Goal: Transaction & Acquisition: Book appointment/travel/reservation

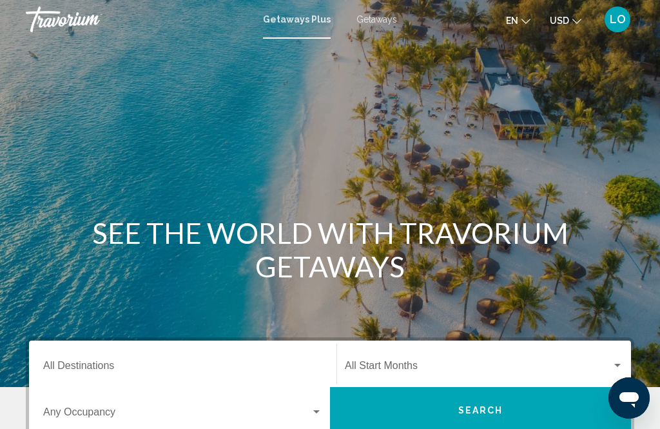
click at [572, 18] on icon "Change currency" at bounding box center [576, 21] width 9 height 9
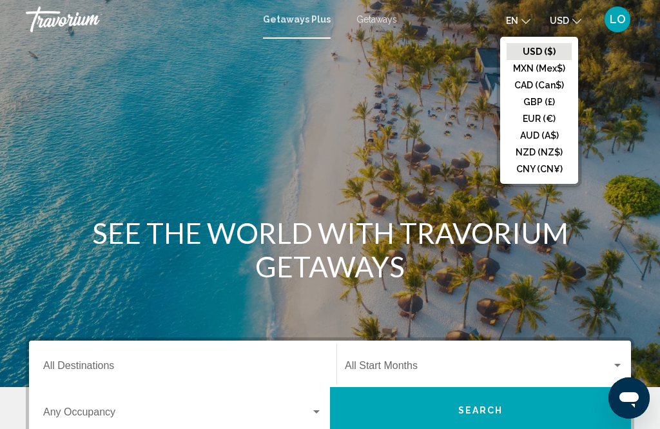
click at [534, 93] on button "CAD (Can$)" at bounding box center [539, 85] width 65 height 17
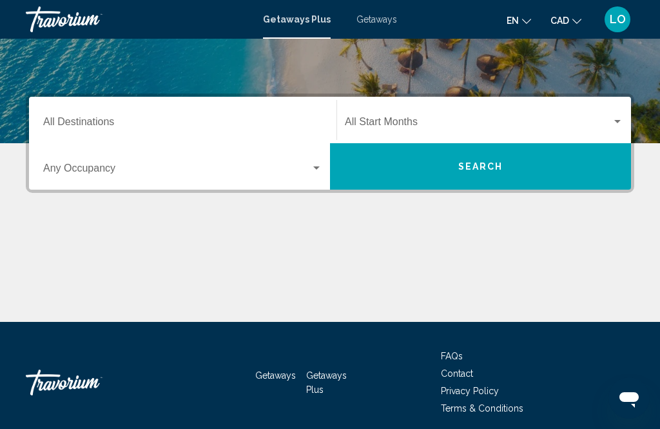
scroll to position [253, 0]
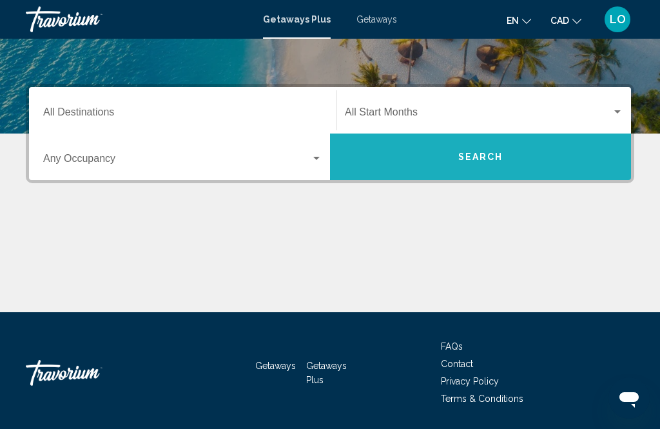
click at [482, 155] on span "Search" at bounding box center [480, 157] width 45 height 10
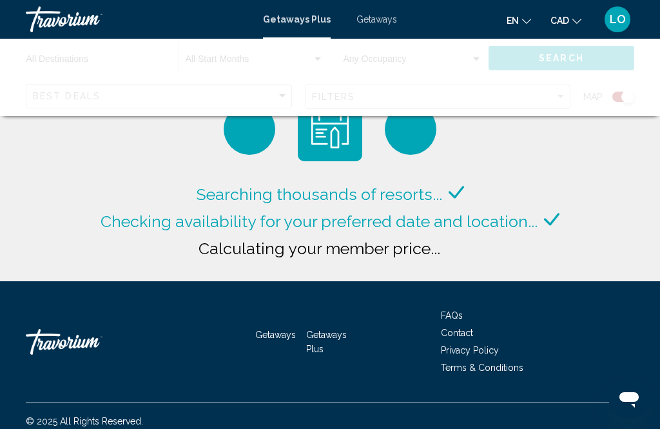
click at [39, 97] on div "Main content" at bounding box center [330, 77] width 660 height 77
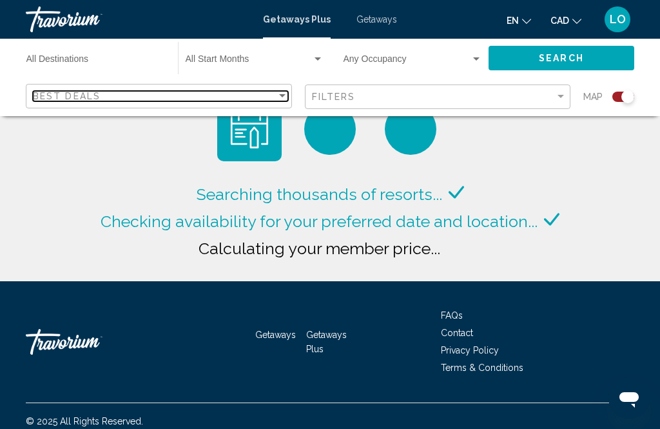
click at [63, 92] on span "Best Deals" at bounding box center [67, 96] width 68 height 10
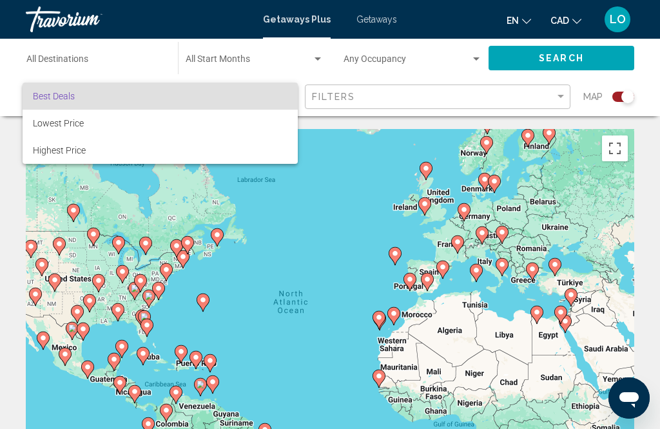
click at [350, 195] on div at bounding box center [330, 214] width 660 height 429
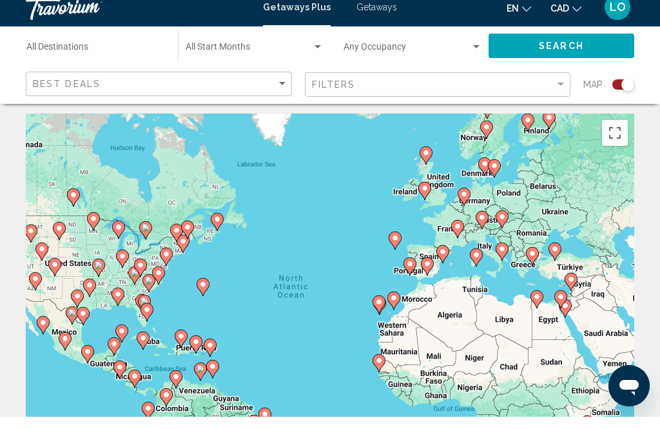
scroll to position [17, 0]
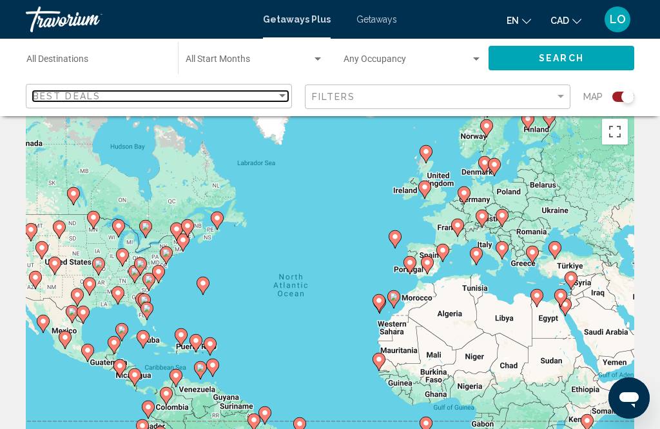
click at [111, 92] on div "Best Deals" at bounding box center [155, 96] width 244 height 10
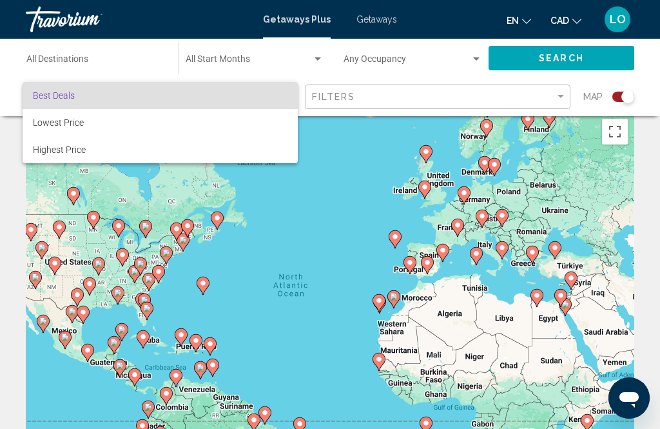
click at [348, 177] on div at bounding box center [330, 214] width 660 height 429
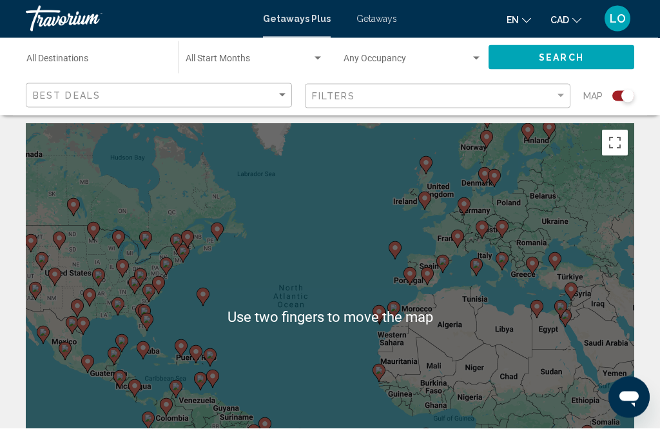
scroll to position [0, 0]
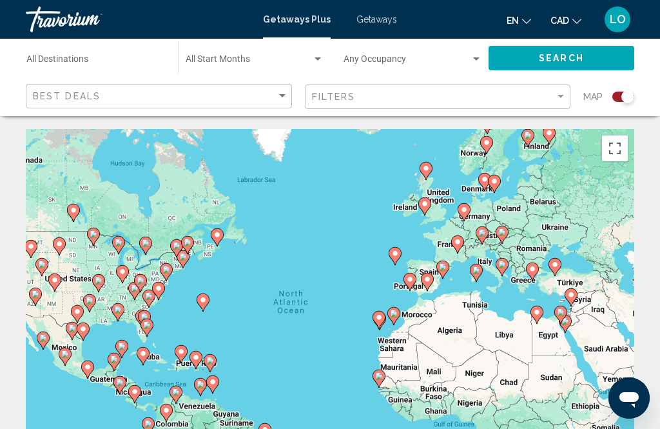
click at [622, 98] on div "Search widget" at bounding box center [627, 96] width 13 height 13
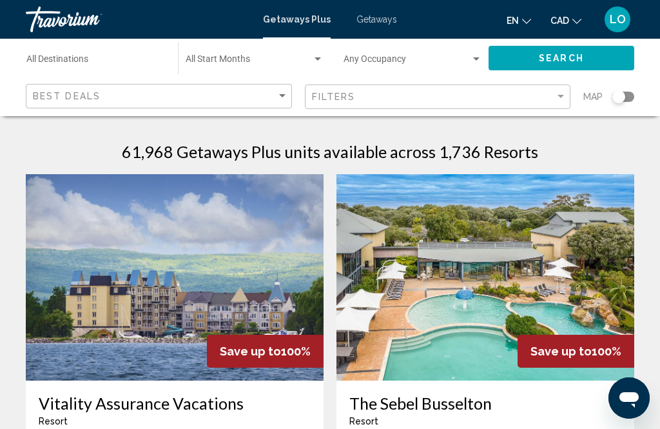
click at [626, 96] on div "Search widget" at bounding box center [623, 97] width 22 height 10
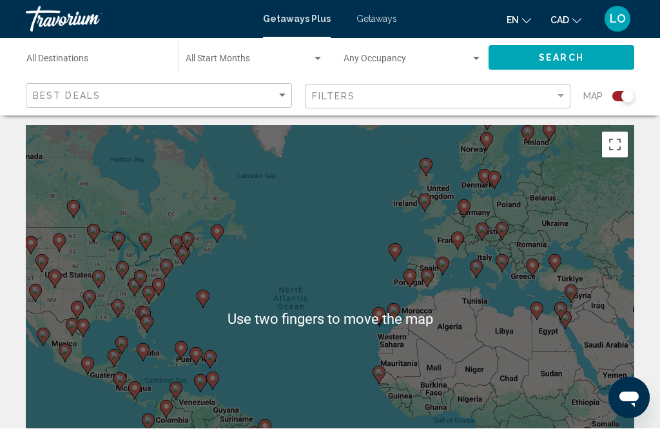
scroll to position [4, 0]
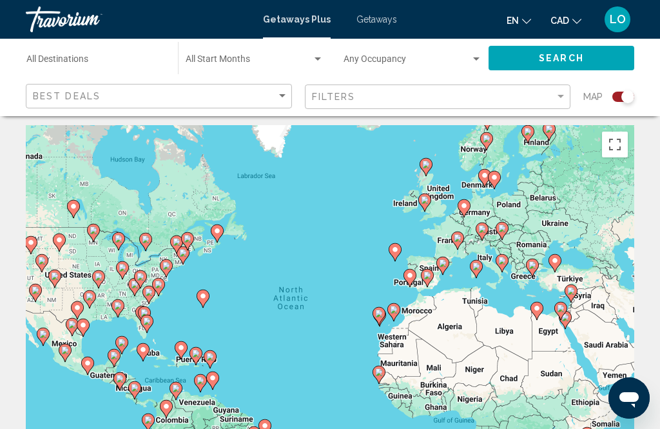
click at [173, 213] on div "To activate drag with keyboard, press Alt + Enter. Once in keyboard drag state,…" at bounding box center [330, 318] width 608 height 387
click at [171, 219] on div "To activate drag with keyboard, press Alt + Enter. Once in keyboard drag state,…" at bounding box center [330, 318] width 608 height 387
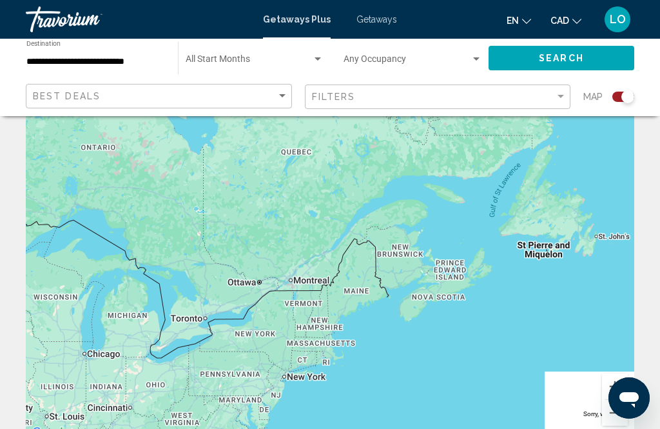
scroll to position [87, 0]
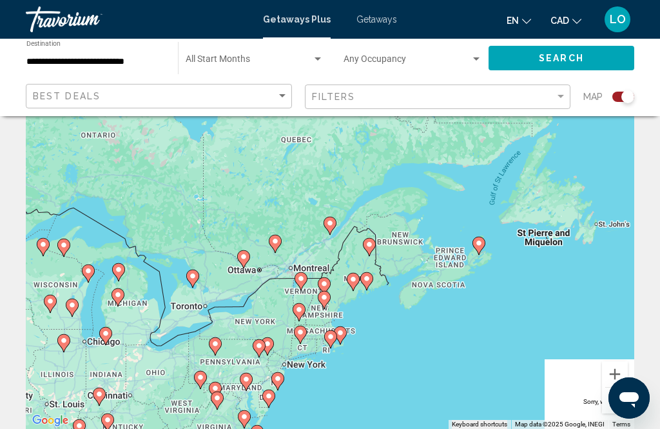
type input "**********"
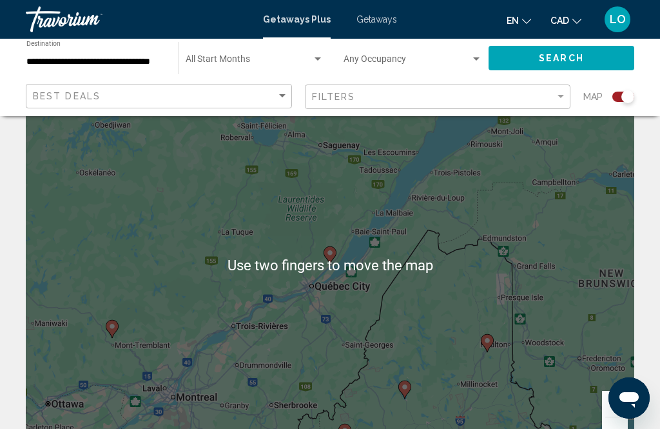
scroll to position [56, 0]
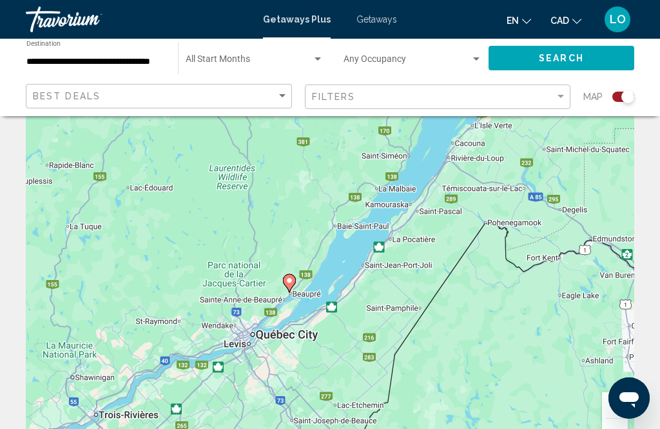
click at [313, 278] on div "To navigate, press the arrow keys. To activate drag with keyboard, press Alt + …" at bounding box center [330, 266] width 608 height 387
click at [290, 275] on icon "Main content" at bounding box center [290, 283] width 12 height 17
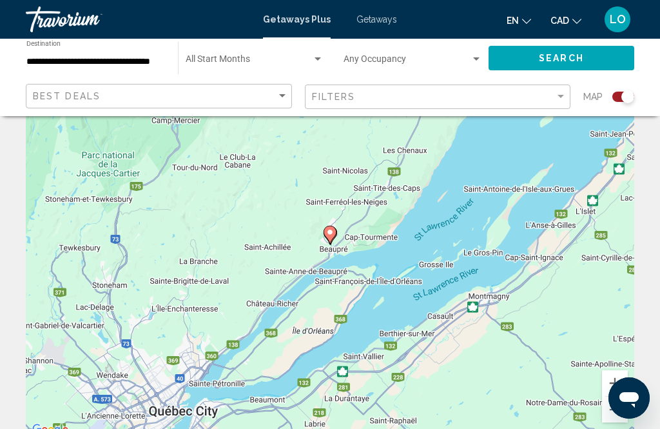
scroll to position [79, 0]
click at [549, 54] on span "Search" at bounding box center [561, 59] width 45 height 10
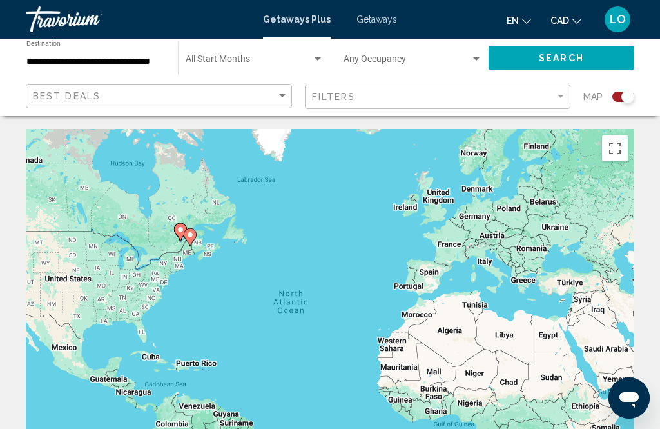
click at [320, 59] on div "Search widget" at bounding box center [318, 58] width 6 height 3
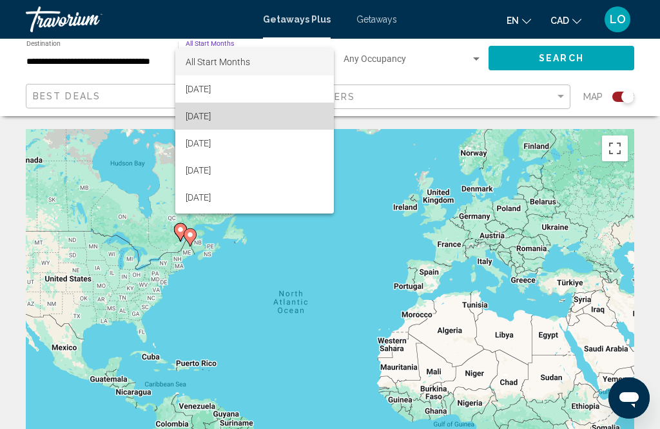
click at [230, 117] on span "[DATE]" at bounding box center [255, 115] width 138 height 27
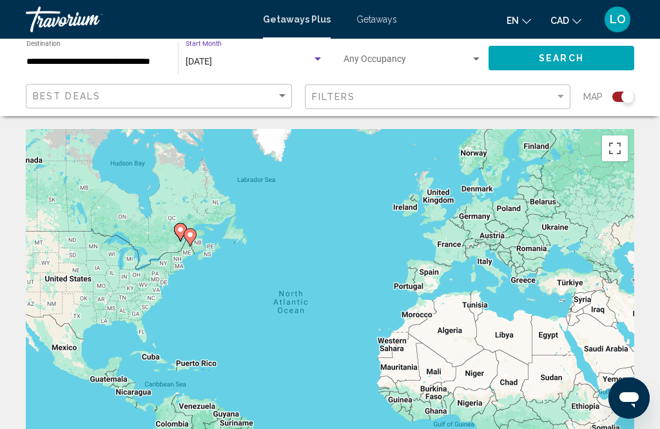
click at [317, 57] on div "Search widget" at bounding box center [318, 59] width 12 height 10
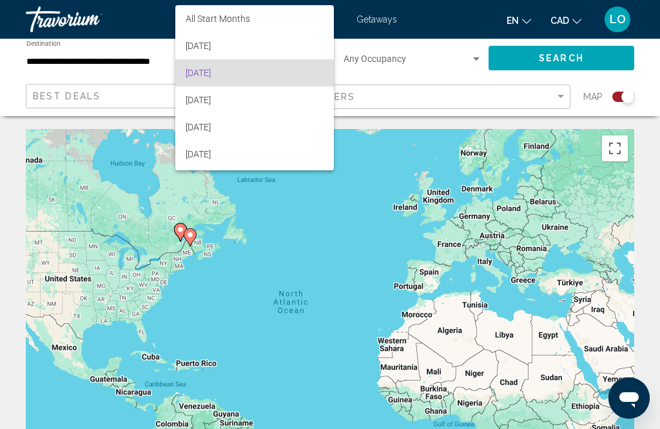
scroll to position [11, 0]
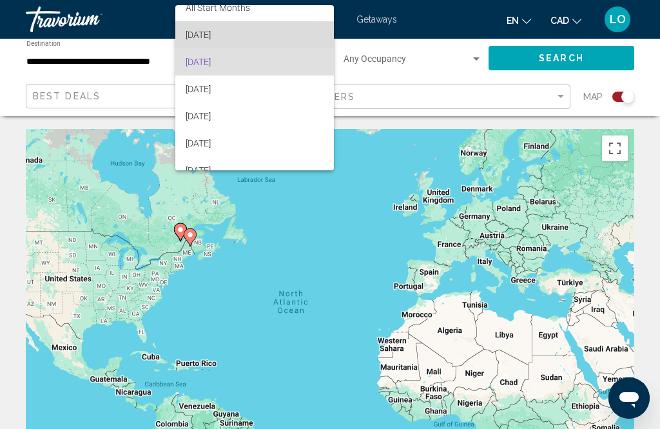
click at [231, 32] on span "[DATE]" at bounding box center [255, 34] width 138 height 27
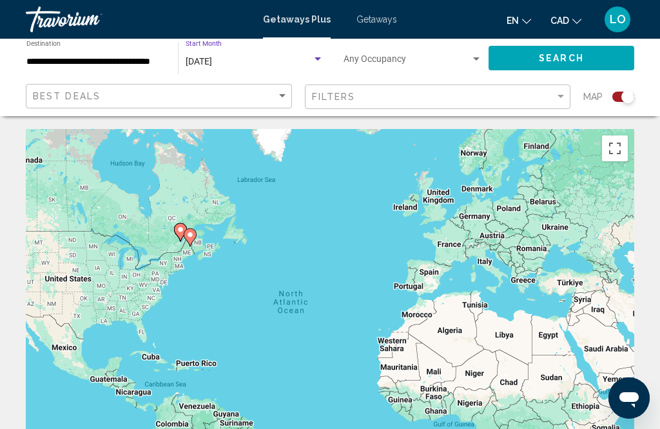
click at [476, 55] on div "Search widget" at bounding box center [477, 59] width 12 height 10
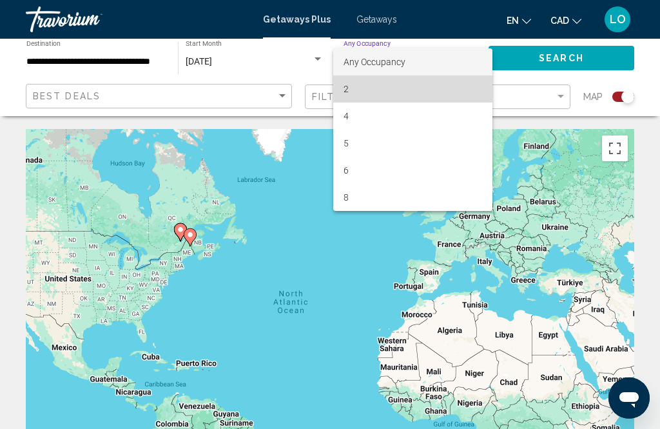
click at [347, 87] on span "2" at bounding box center [413, 88] width 139 height 27
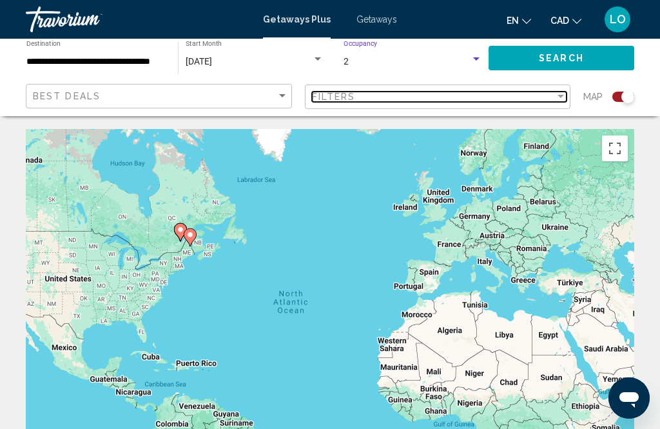
click at [563, 95] on div "Filter" at bounding box center [561, 96] width 6 height 3
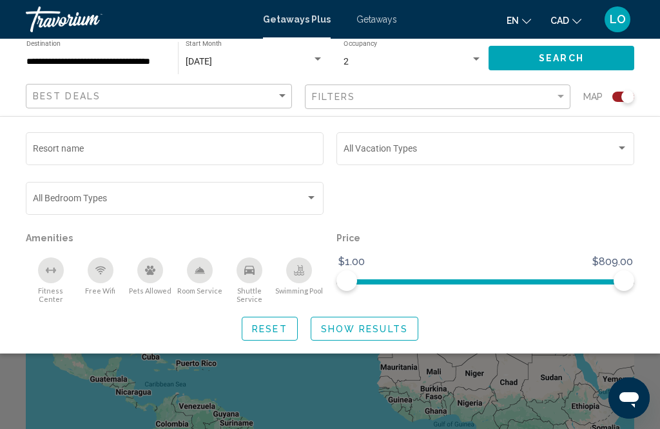
click at [312, 200] on div "Search widget" at bounding box center [312, 198] width 12 height 10
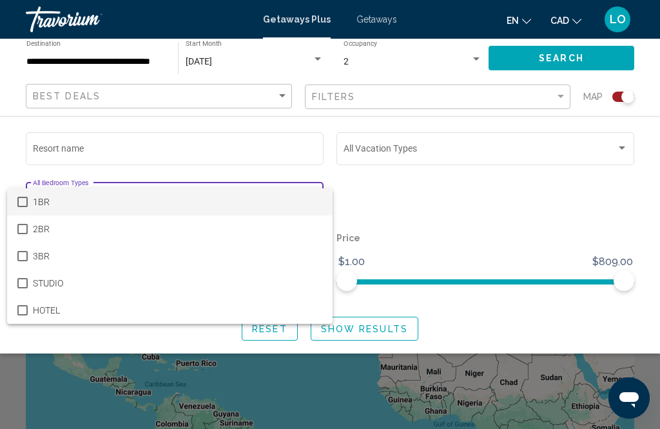
click at [27, 201] on mat-pseudo-checkbox at bounding box center [22, 202] width 10 height 10
click at [625, 147] on div at bounding box center [330, 214] width 660 height 429
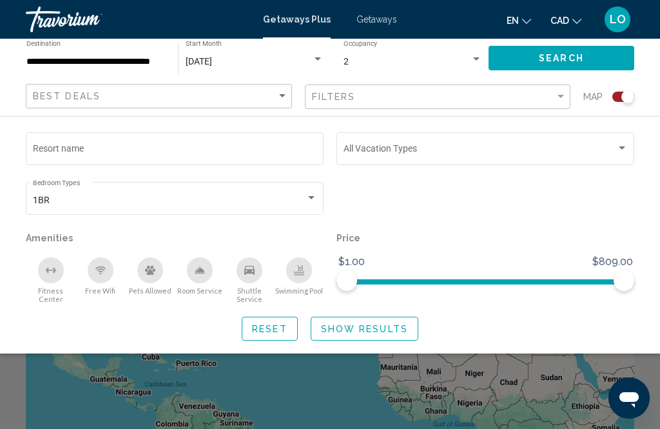
click at [6, 150] on div "Resort name Vacation Types All Vacation Types 1BR Bedroom Types All Bedroom Typ…" at bounding box center [330, 235] width 660 height 211
click at [93, 148] on input "Resort name" at bounding box center [175, 151] width 284 height 10
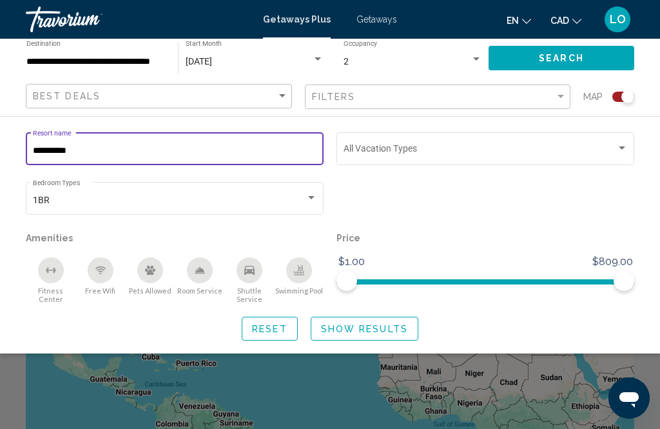
type input "**********"
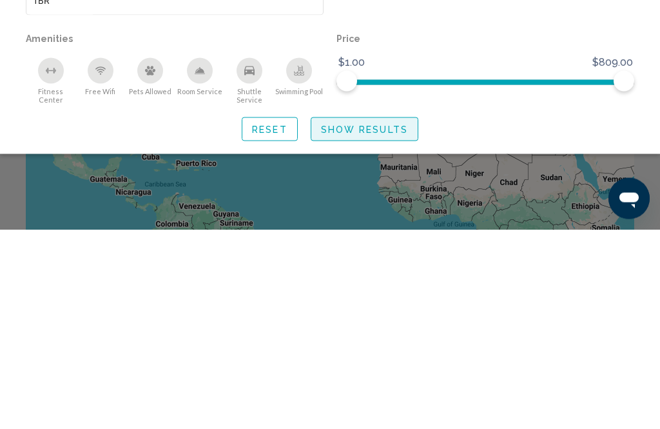
click at [370, 324] on span "Show Results" at bounding box center [364, 329] width 87 height 10
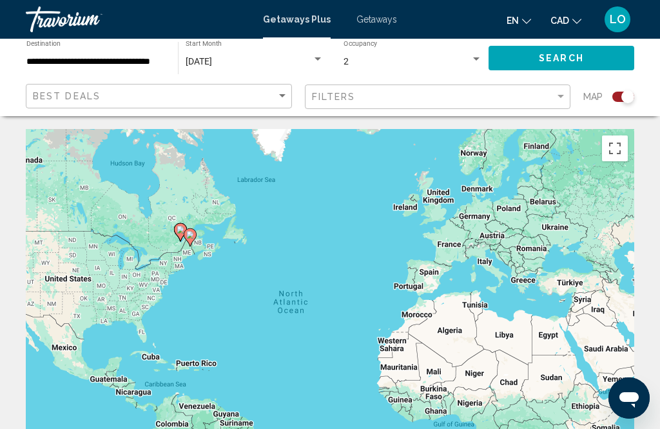
click at [164, 59] on input "**********" at bounding box center [95, 62] width 139 height 10
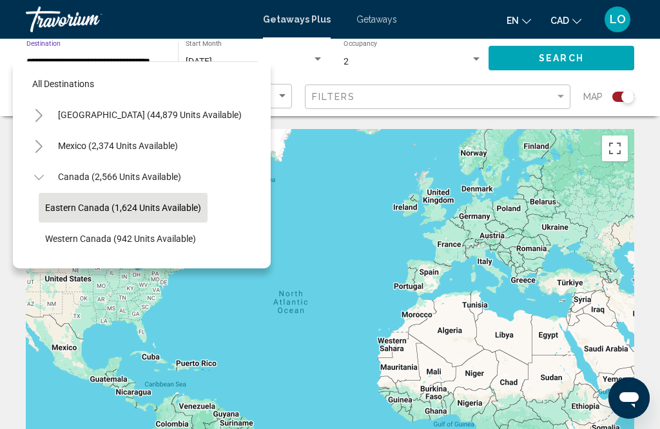
scroll to position [46, 0]
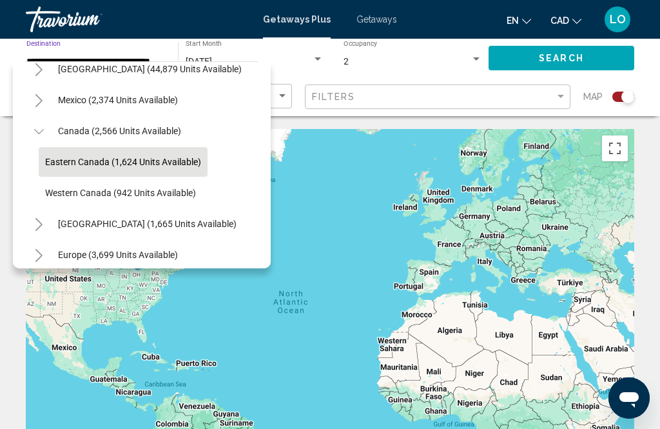
click at [151, 131] on span "Canada (2,566 units available)" at bounding box center [119, 131] width 123 height 10
type input "**********"
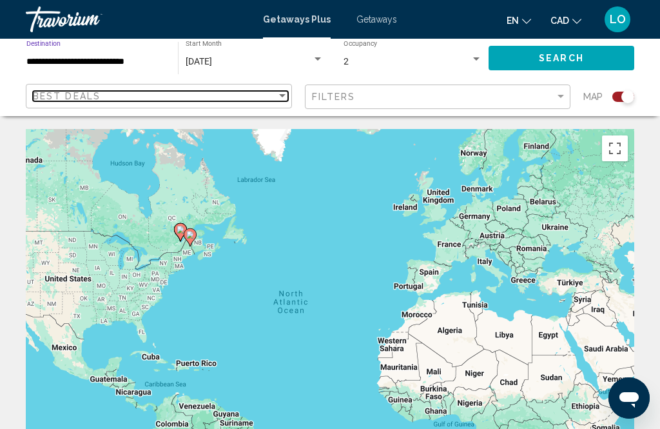
click at [278, 97] on div "Sort by" at bounding box center [283, 96] width 12 height 10
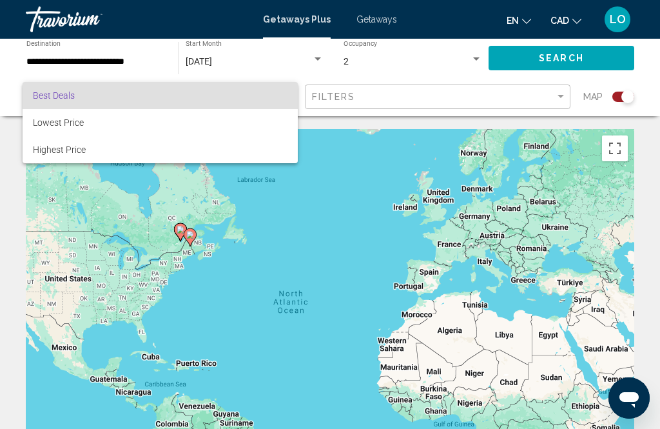
click at [306, 210] on div at bounding box center [330, 214] width 660 height 429
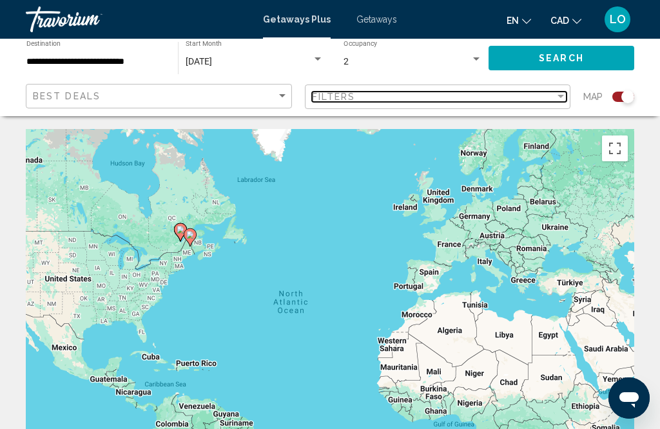
click at [562, 95] on div "Filter" at bounding box center [561, 96] width 6 height 3
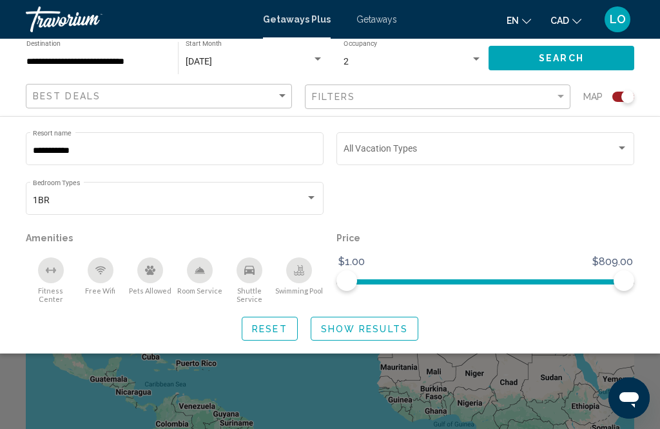
click at [98, 146] on input "**********" at bounding box center [175, 151] width 284 height 10
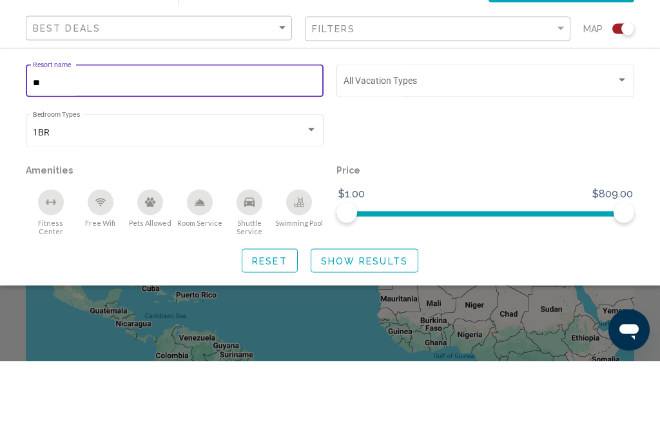
type input "*"
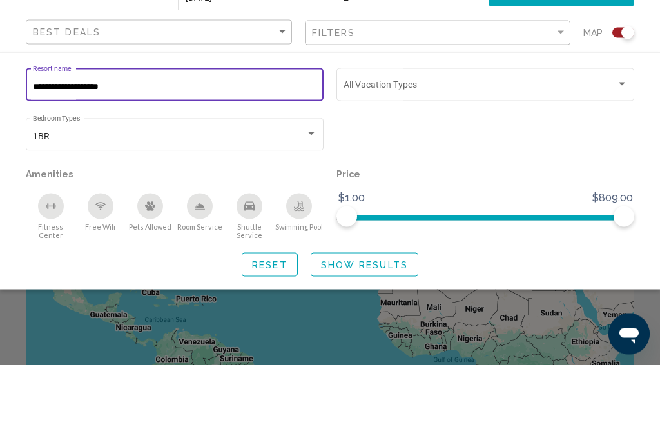
type input "**********"
click at [625, 143] on div "Search widget" at bounding box center [622, 148] width 12 height 10
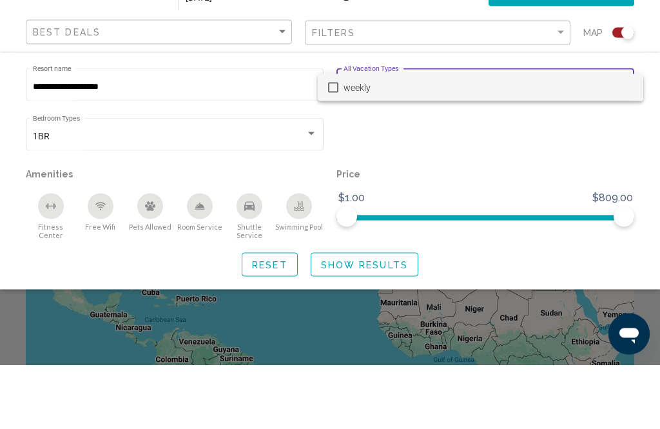
scroll to position [64, 0]
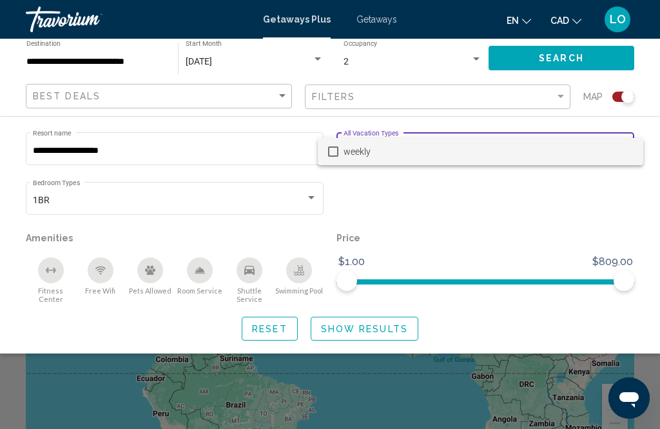
click at [482, 218] on div at bounding box center [330, 214] width 660 height 429
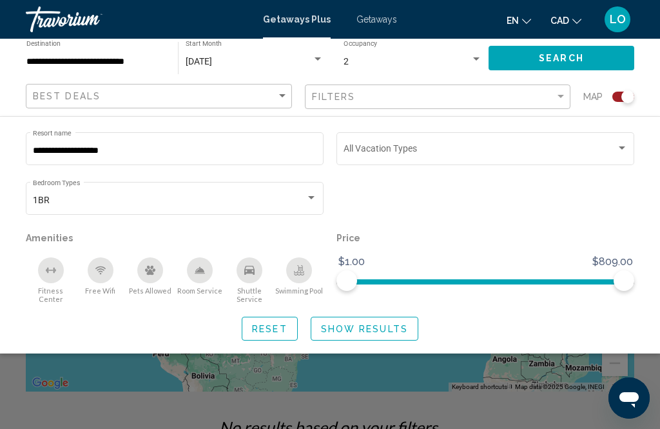
scroll to position [90, 0]
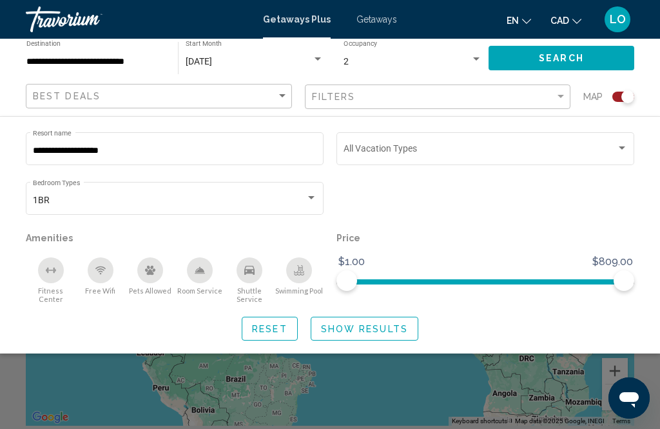
click at [358, 332] on span "Show Results" at bounding box center [364, 329] width 87 height 10
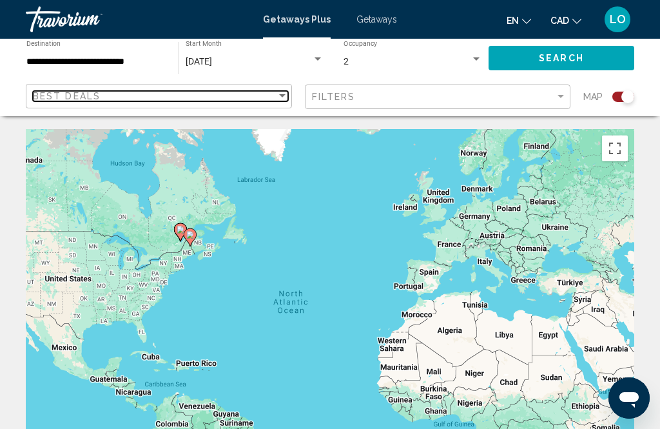
click at [284, 97] on div "Sort by" at bounding box center [283, 96] width 12 height 10
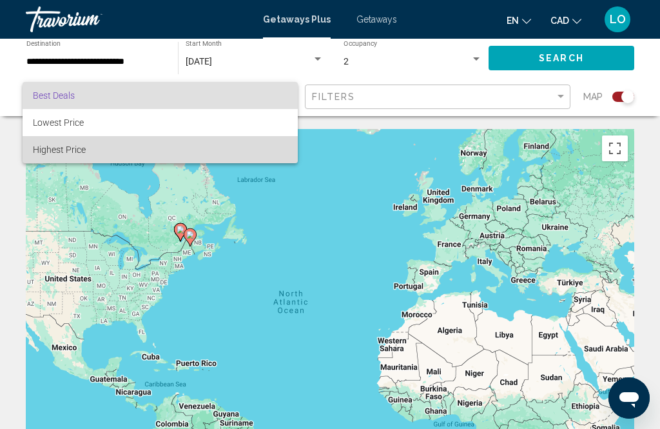
click at [83, 155] on span "Highest Price" at bounding box center [160, 149] width 255 height 27
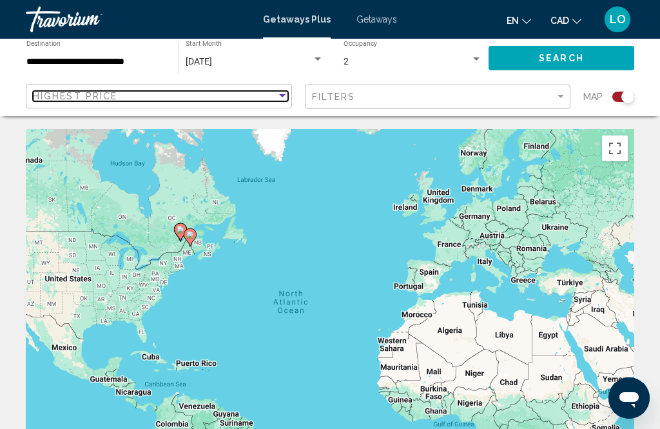
click at [273, 99] on div "Highest Price" at bounding box center [155, 96] width 244 height 10
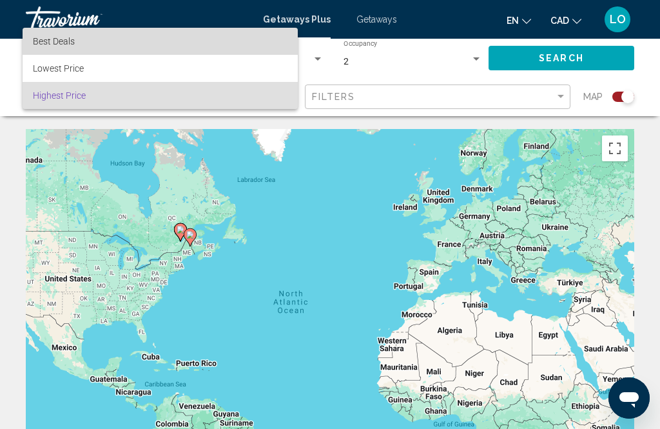
click at [67, 43] on span "Best Deals" at bounding box center [54, 41] width 42 height 10
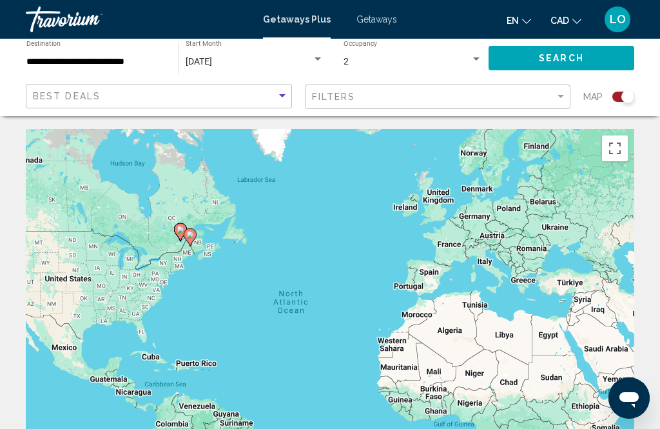
click at [572, 51] on button "Search" at bounding box center [562, 58] width 146 height 24
click at [388, 20] on span "Getaways" at bounding box center [376, 19] width 41 height 10
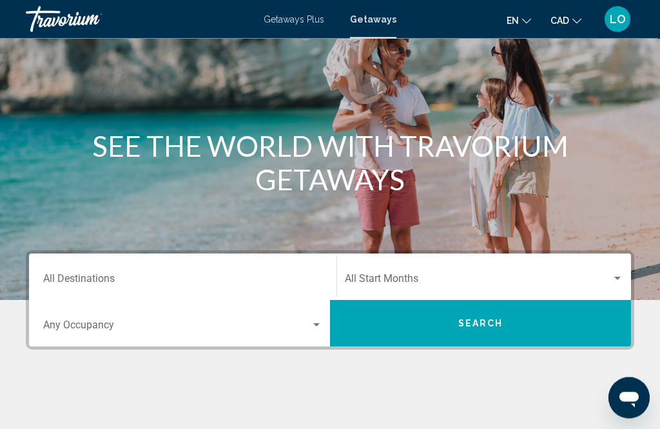
scroll to position [91, 0]
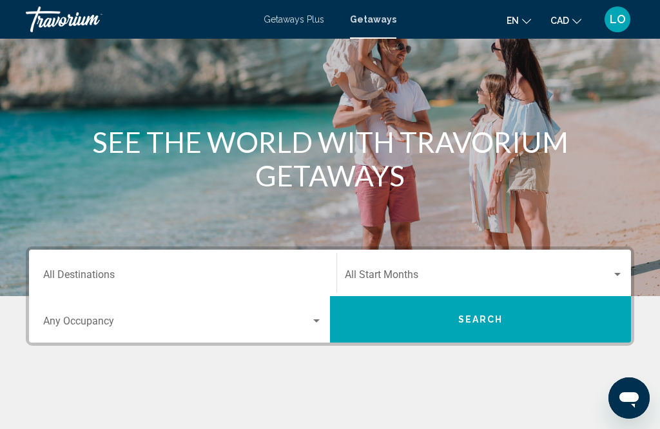
click at [258, 267] on div "Destination All Destinations" at bounding box center [182, 273] width 279 height 41
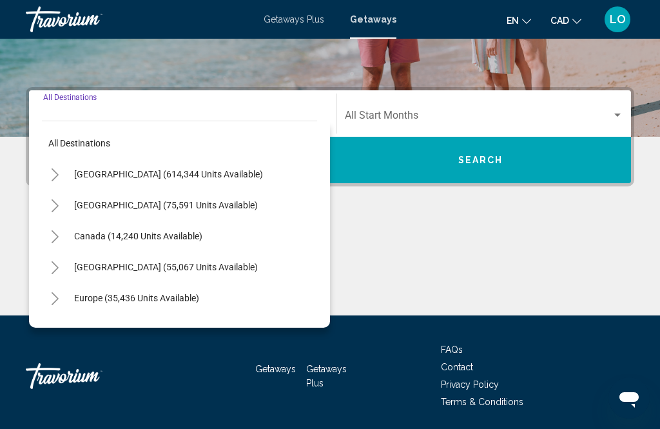
scroll to position [253, 0]
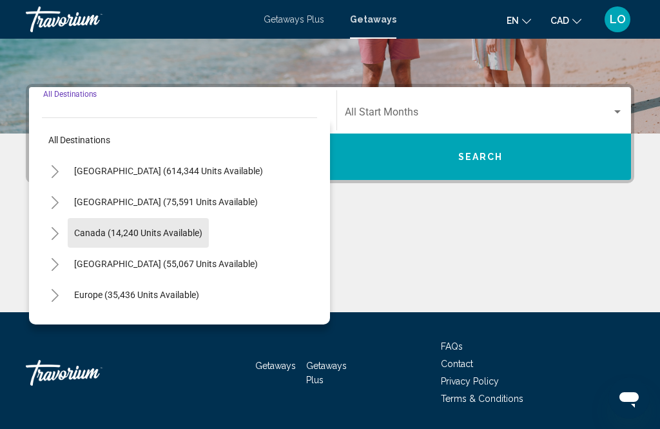
click at [150, 237] on span "Canada (14,240 units available)" at bounding box center [138, 233] width 128 height 10
type input "**********"
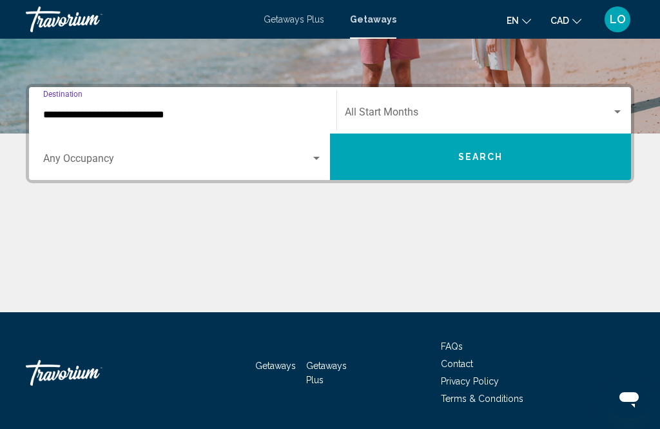
click at [621, 110] on div "Search widget" at bounding box center [618, 112] width 12 height 10
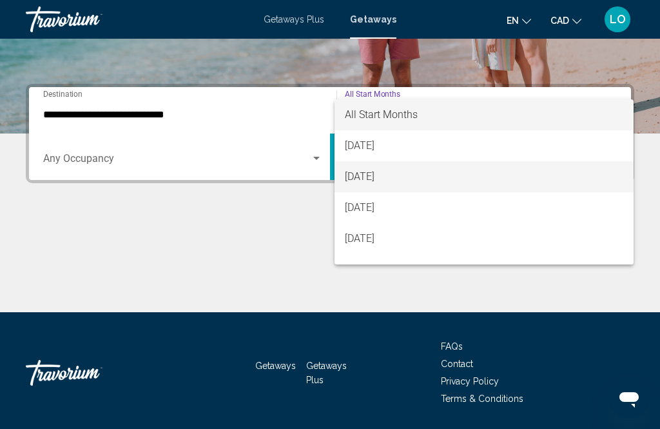
click at [393, 182] on span "September 2025" at bounding box center [484, 176] width 278 height 31
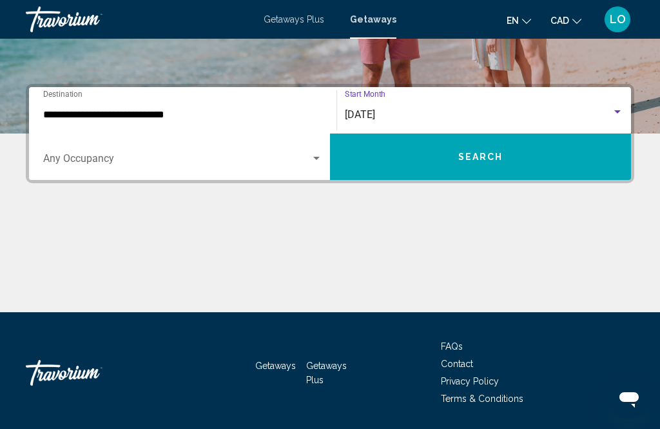
click at [489, 166] on button "Search" at bounding box center [480, 156] width 301 height 46
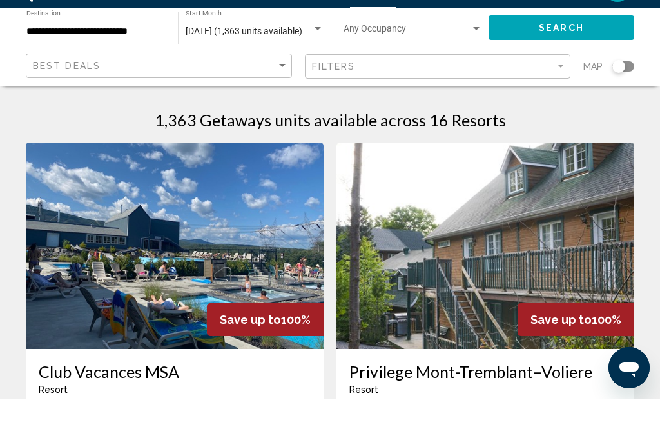
scroll to position [32, 0]
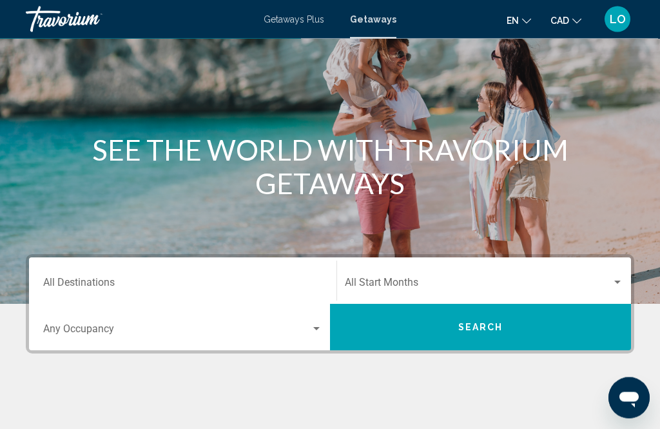
scroll to position [83, 0]
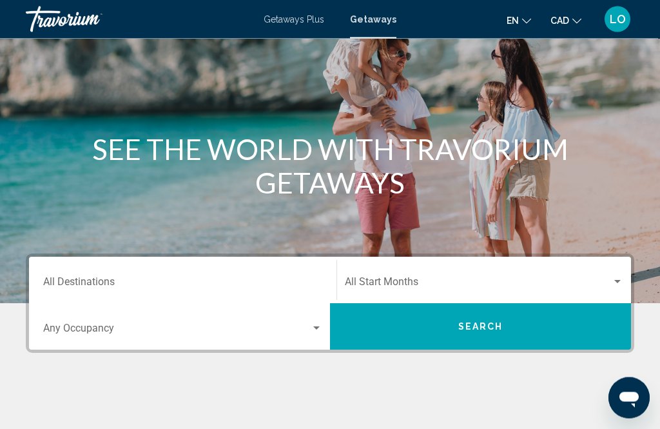
click at [117, 279] on input "Destination All Destinations" at bounding box center [182, 285] width 279 height 12
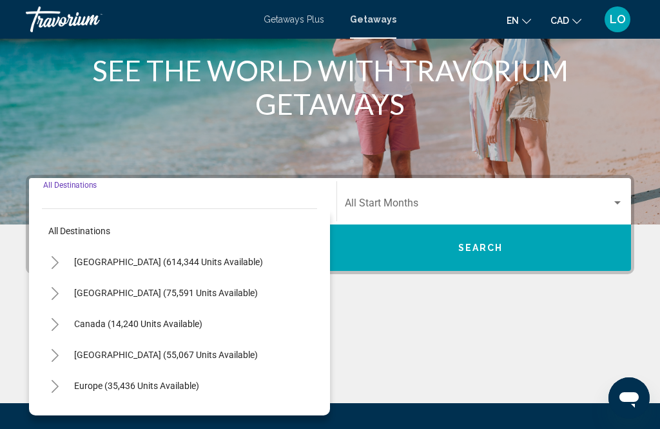
scroll to position [253, 0]
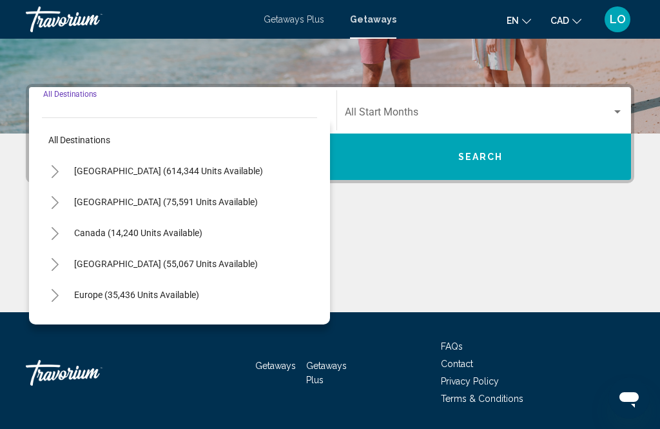
click at [162, 235] on span "Canada (14,240 units available)" at bounding box center [138, 233] width 128 height 10
type input "**********"
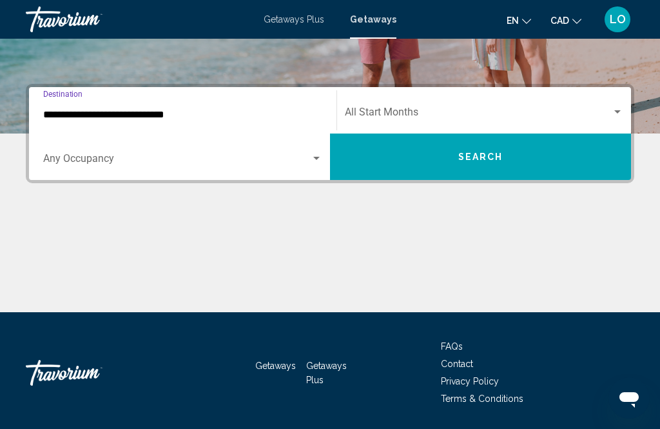
click at [630, 106] on div "Start Month All Start Months" at bounding box center [484, 110] width 294 height 41
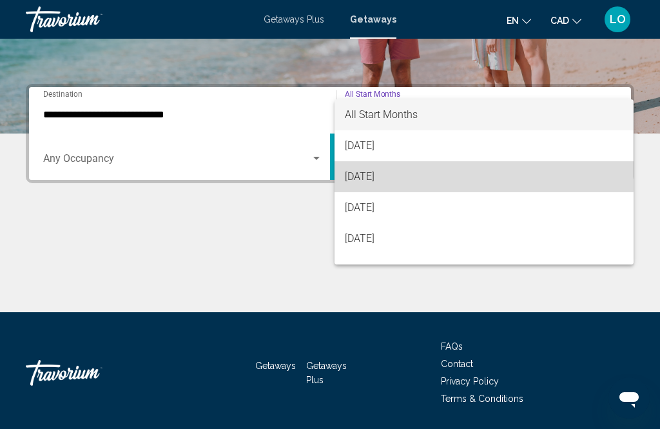
click at [396, 174] on span "September 2025" at bounding box center [484, 176] width 278 height 31
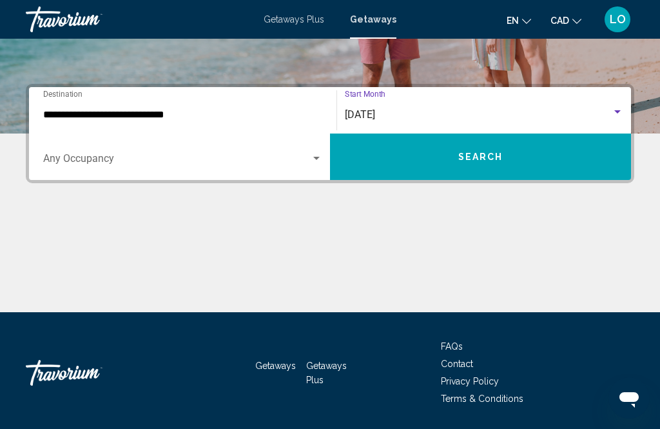
click at [480, 159] on span "Search" at bounding box center [480, 157] width 45 height 10
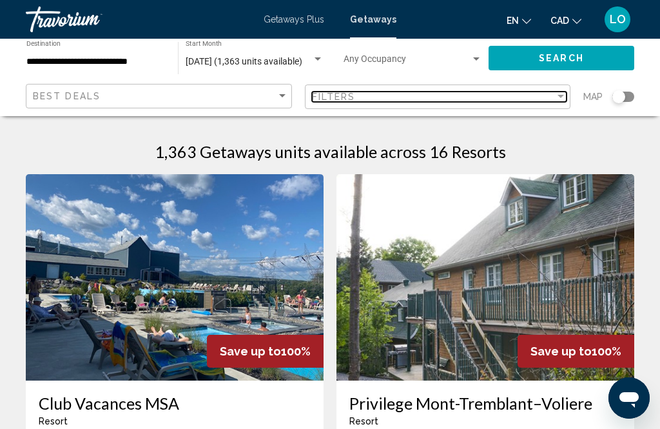
click at [556, 99] on div "Filter" at bounding box center [561, 97] width 12 height 10
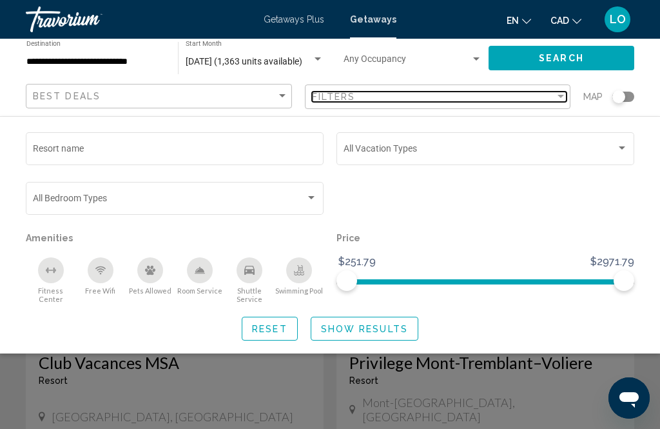
scroll to position [34, 0]
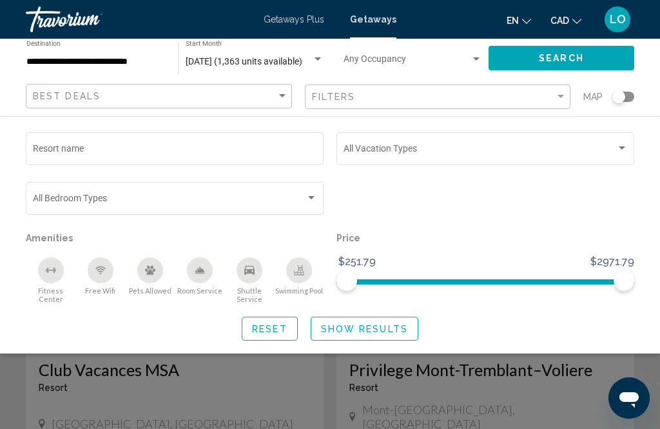
click at [369, 331] on span "Show Results" at bounding box center [364, 329] width 87 height 10
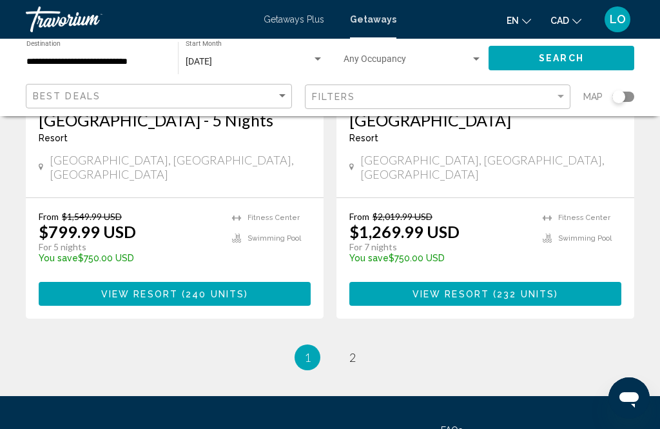
scroll to position [2600, 0]
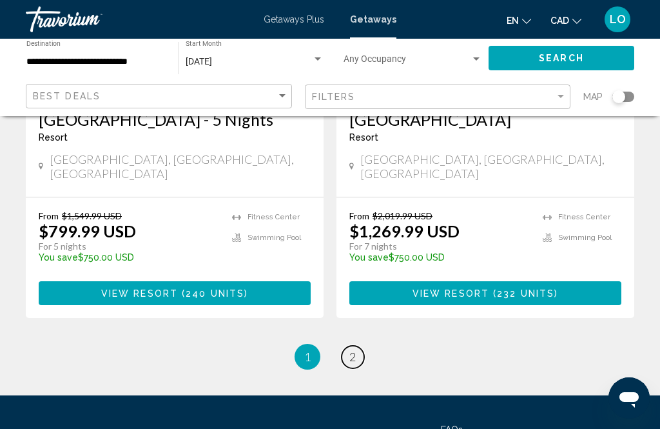
click at [358, 346] on link "page 2" at bounding box center [353, 357] width 23 height 23
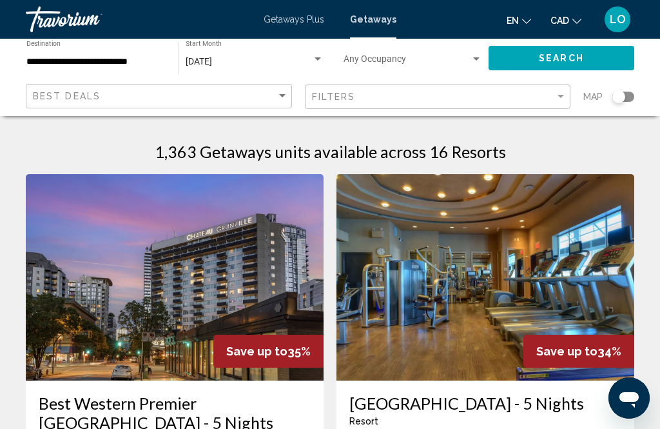
click at [302, 24] on span "Getaways Plus" at bounding box center [294, 19] width 61 height 10
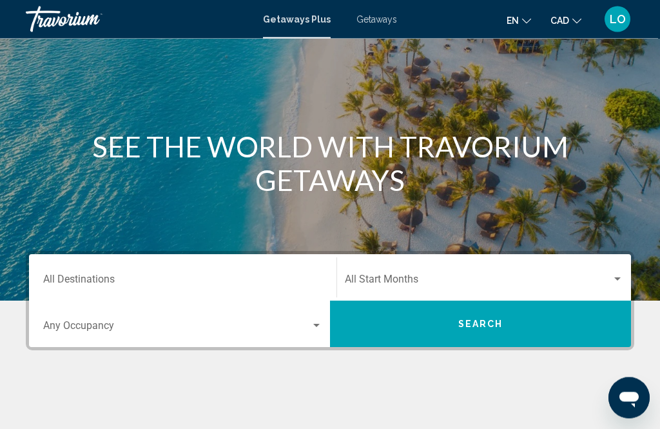
scroll to position [86, 0]
click at [412, 281] on span "Search widget" at bounding box center [478, 282] width 267 height 12
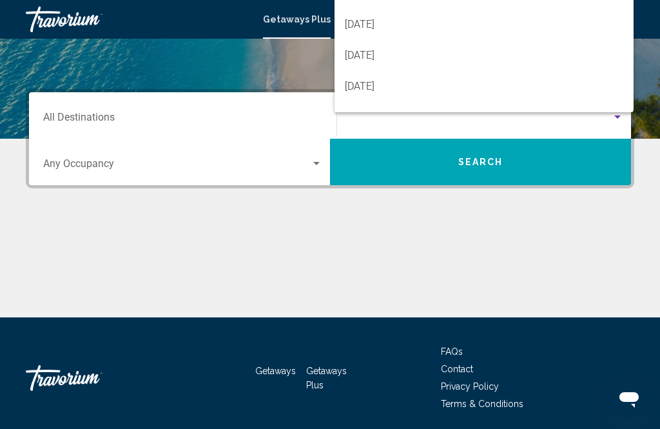
scroll to position [253, 0]
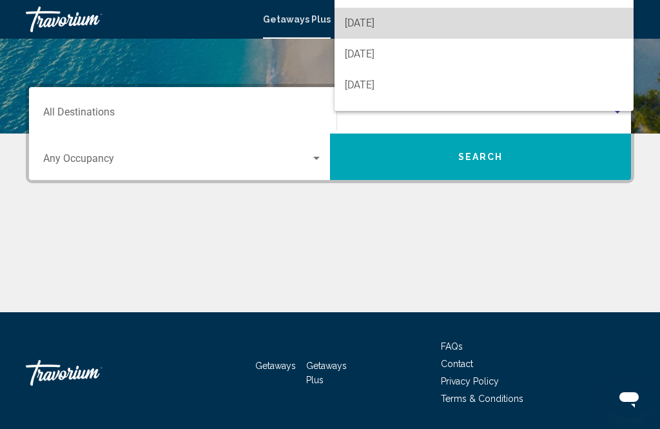
click at [375, 39] on span "September 2025" at bounding box center [484, 23] width 278 height 31
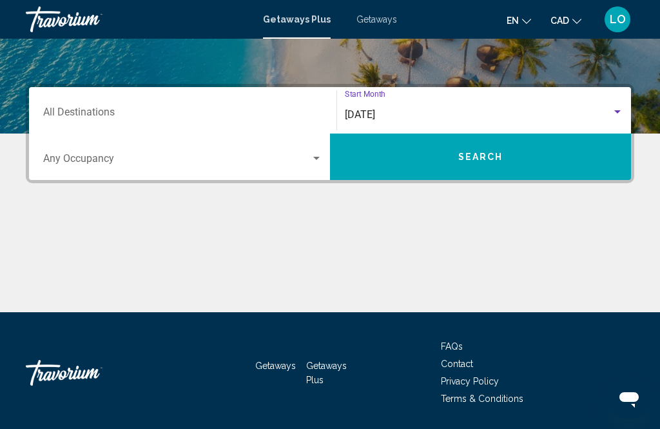
click at [297, 109] on input "Destination All Destinations" at bounding box center [182, 115] width 279 height 12
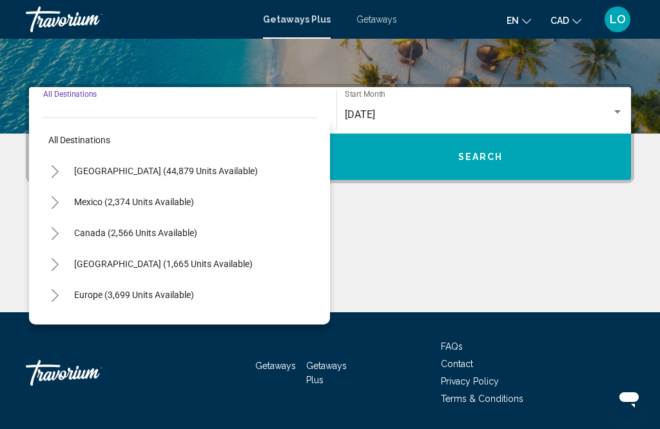
click at [166, 237] on span "Canada (2,566 units available)" at bounding box center [135, 233] width 123 height 10
type input "**********"
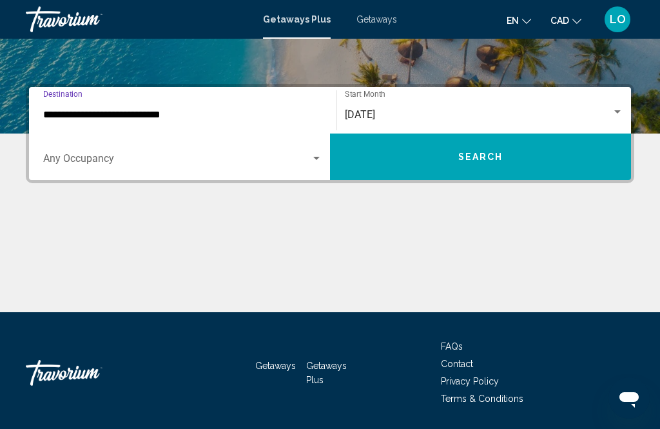
click at [313, 161] on div "Search widget" at bounding box center [317, 158] width 12 height 10
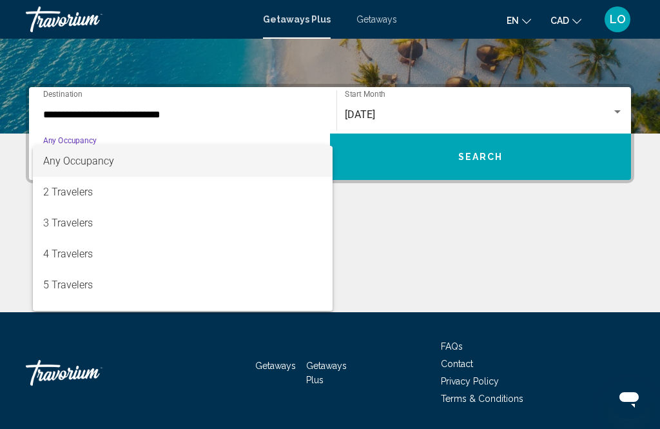
scroll to position [0, 0]
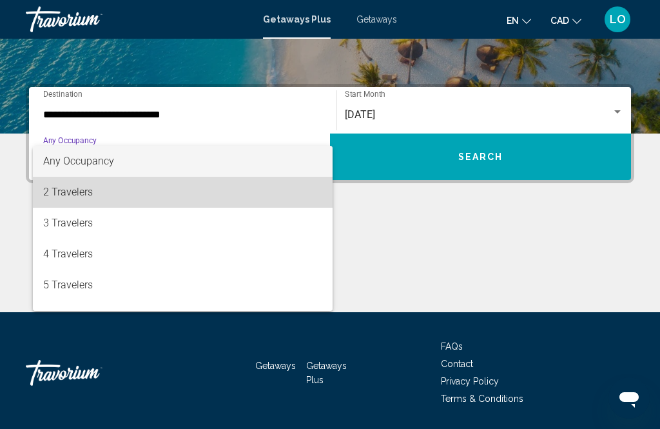
click at [86, 192] on span "2 Travelers" at bounding box center [182, 192] width 279 height 31
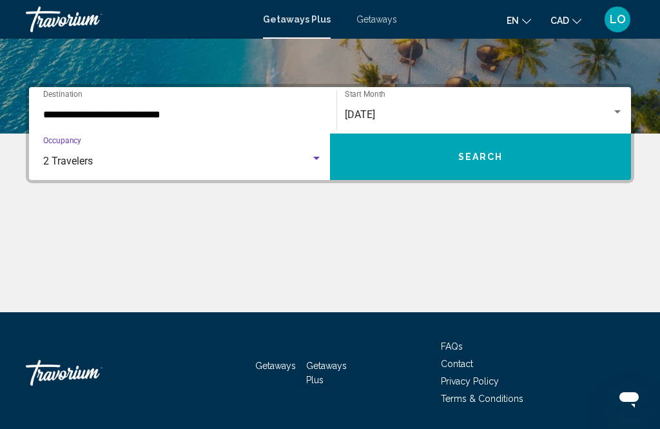
click at [494, 160] on span "Search" at bounding box center [480, 157] width 45 height 10
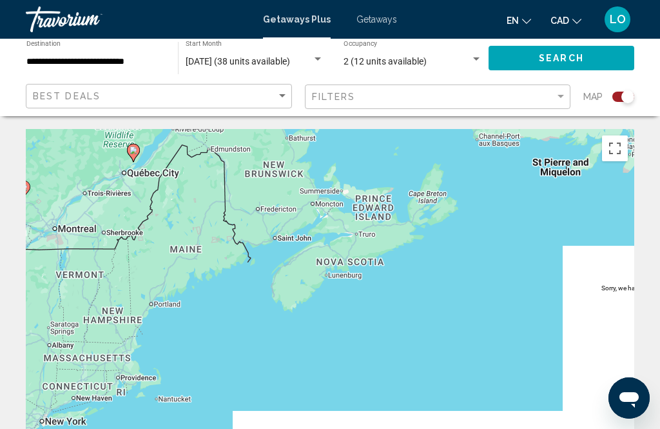
click at [138, 148] on icon "Main content" at bounding box center [134, 152] width 12 height 17
click at [137, 177] on div "To navigate, press the arrow keys. To activate drag with keyboard, press Alt + …" at bounding box center [330, 322] width 608 height 387
click at [137, 177] on div "To activate drag with keyboard, press Alt + Enter. Once in keyboard drag state,…" at bounding box center [330, 322] width 608 height 387
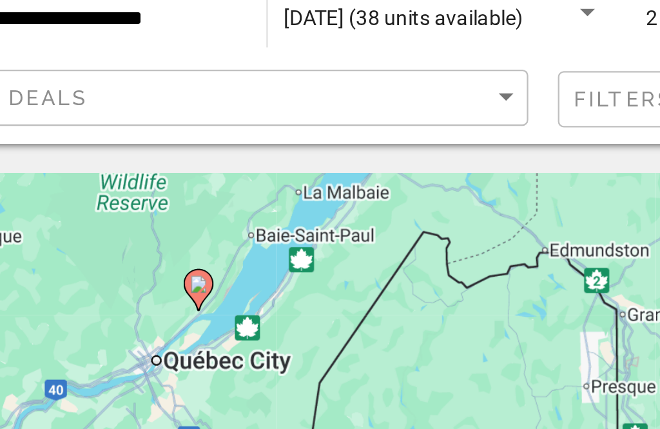
click at [144, 173] on image "Main content" at bounding box center [148, 177] width 8 height 8
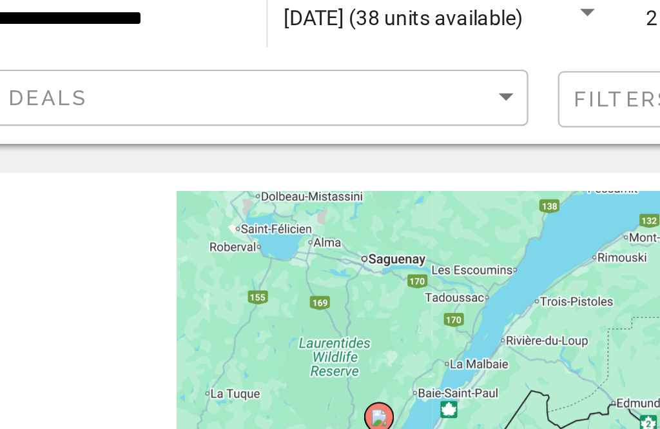
click at [85, 129] on div "To activate drag with keyboard, press Alt + Enter. Once in keyboard drag state,…" at bounding box center [330, 322] width 608 height 387
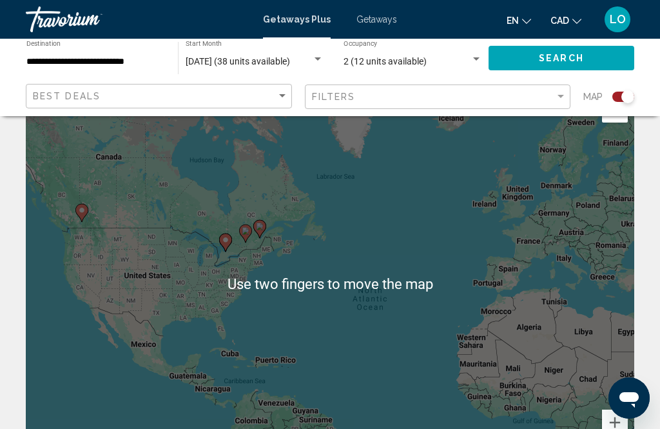
scroll to position [38, 0]
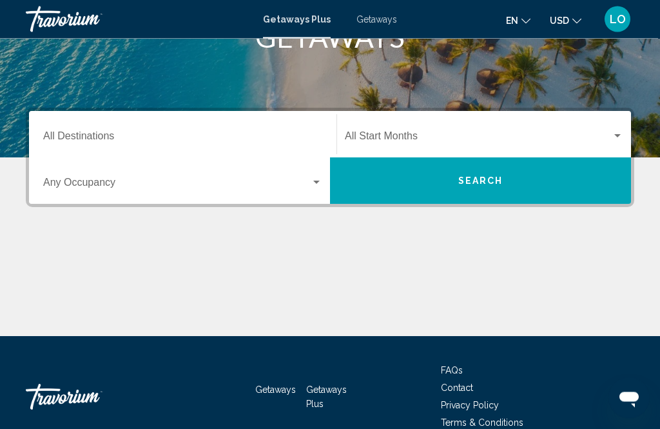
scroll to position [226, 0]
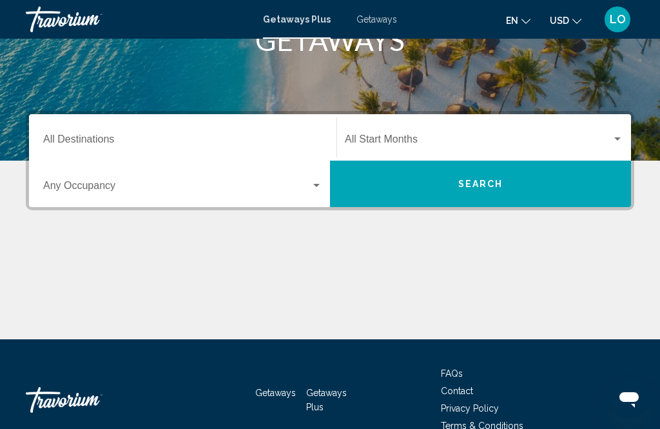
click at [618, 135] on div "Search widget" at bounding box center [618, 139] width 12 height 10
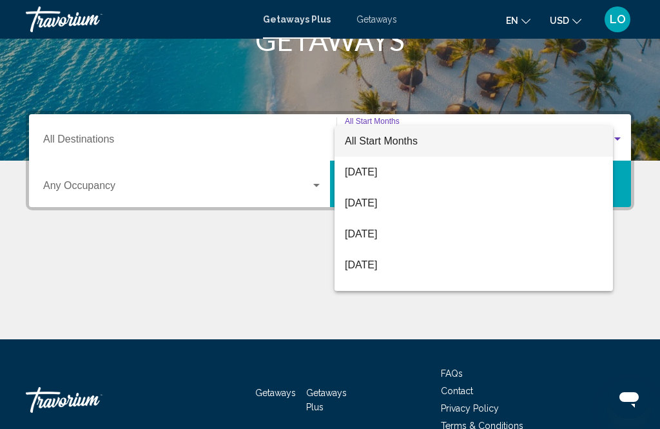
scroll to position [253, 0]
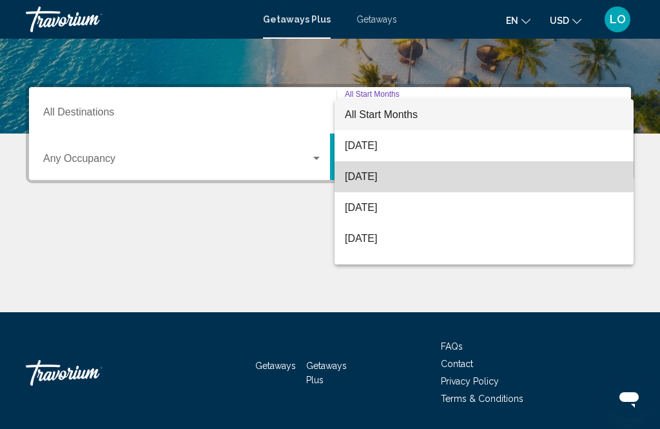
click at [407, 172] on span "September 2025" at bounding box center [484, 176] width 278 height 31
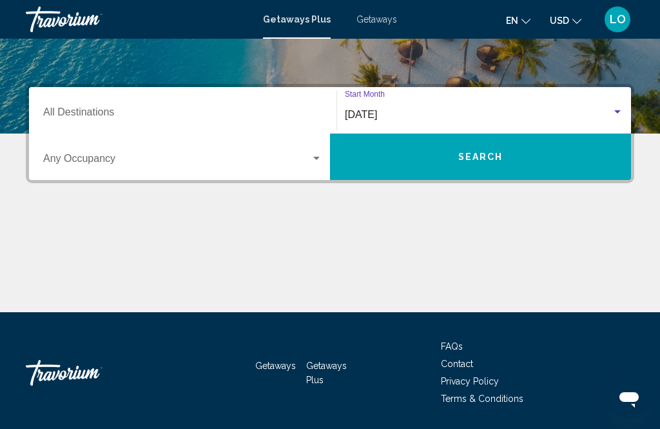
click at [317, 155] on div "Search widget" at bounding box center [317, 158] width 12 height 10
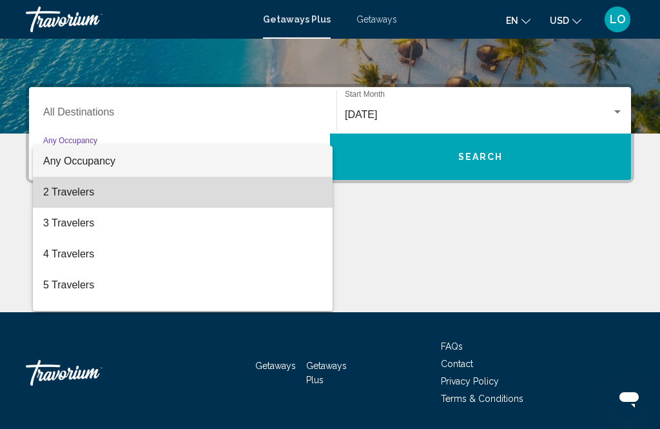
click at [67, 191] on span "2 Travelers" at bounding box center [182, 192] width 279 height 31
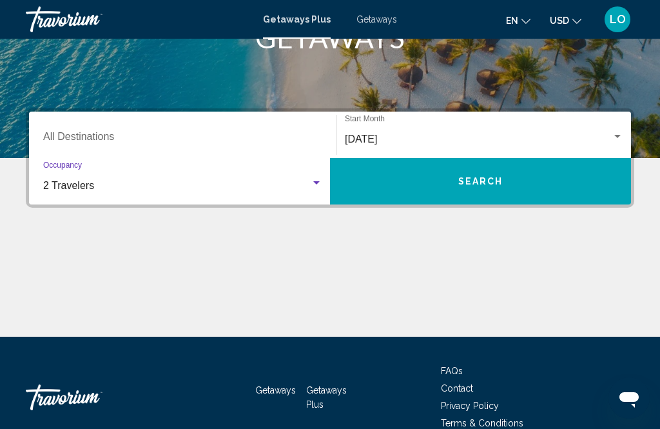
scroll to position [228, 0]
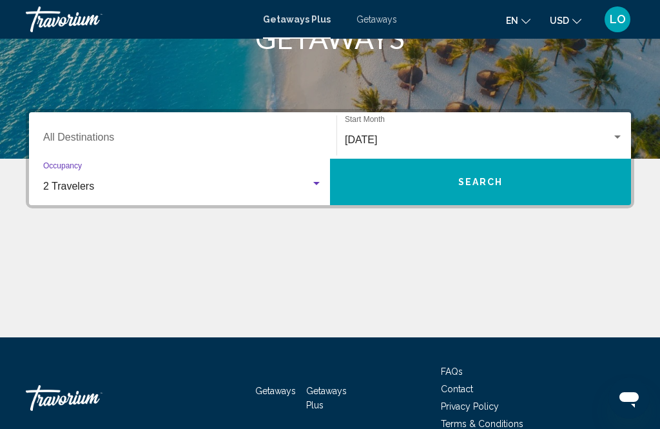
click at [572, 17] on icon "Change currency" at bounding box center [576, 21] width 9 height 9
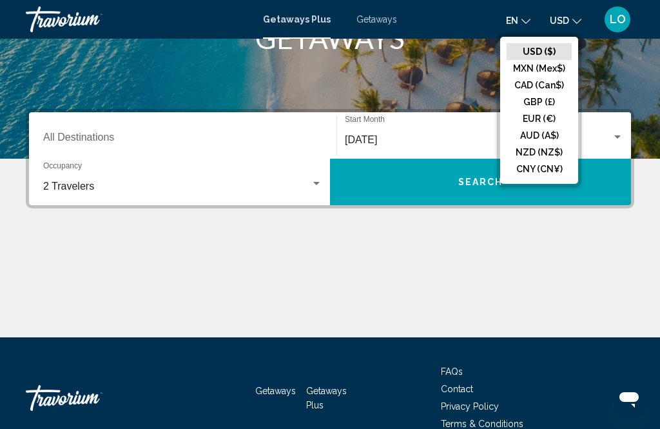
click at [547, 86] on button "CAD (Can$)" at bounding box center [539, 85] width 65 height 17
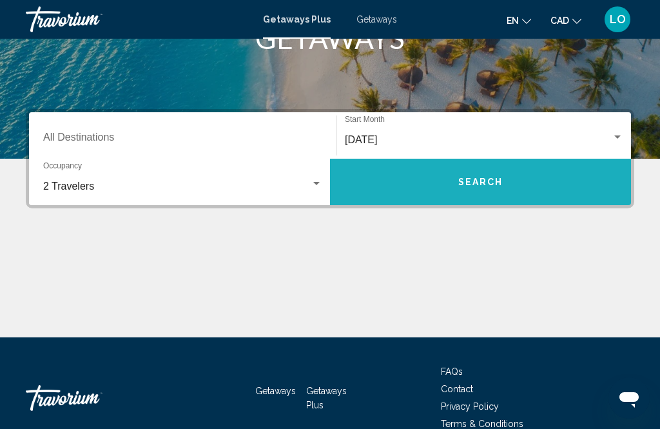
click at [480, 179] on span "Search" at bounding box center [480, 182] width 45 height 10
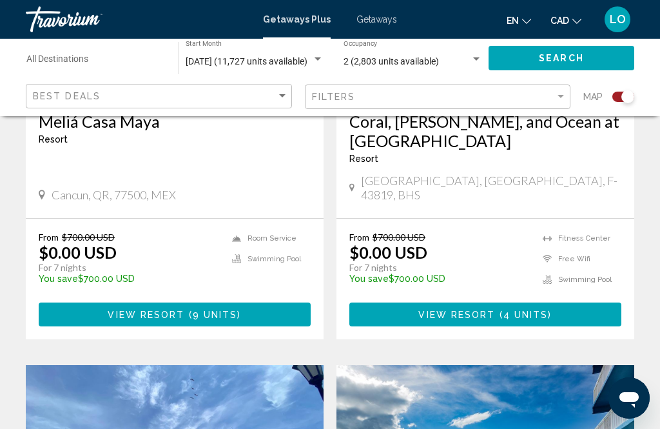
scroll to position [681, 0]
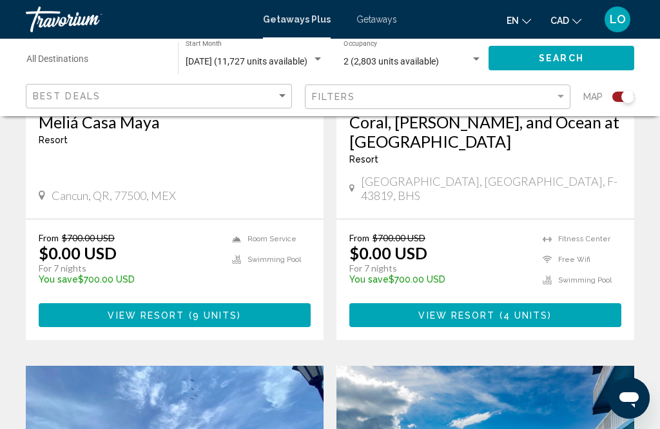
click at [59, 59] on input "Destination All Destinations" at bounding box center [95, 62] width 139 height 10
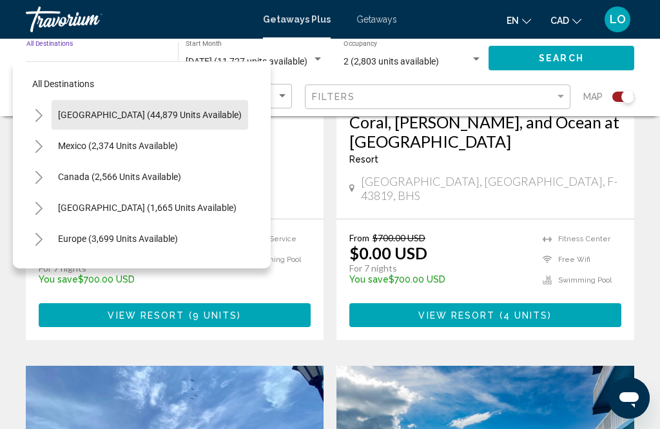
click at [183, 115] on span "[GEOGRAPHIC_DATA] (44,879 units available)" at bounding box center [150, 115] width 184 height 10
type input "**********"
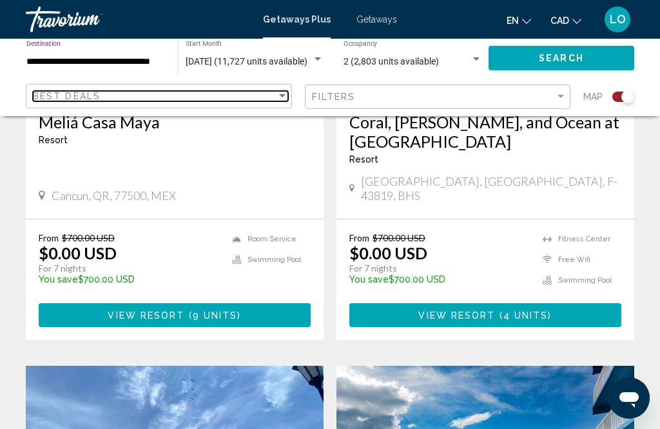
click at [280, 97] on div "Sort by" at bounding box center [282, 95] width 6 height 3
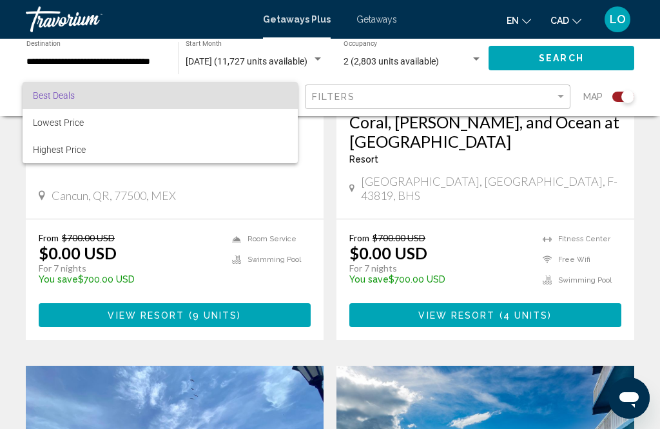
click at [173, 224] on div at bounding box center [330, 214] width 660 height 429
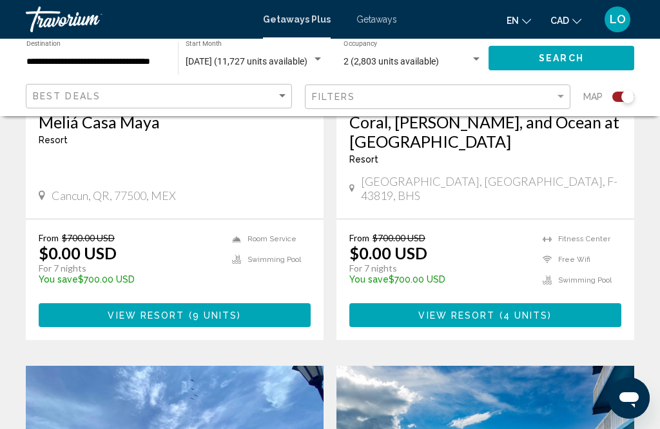
click at [45, 44] on div "**********" at bounding box center [95, 58] width 139 height 35
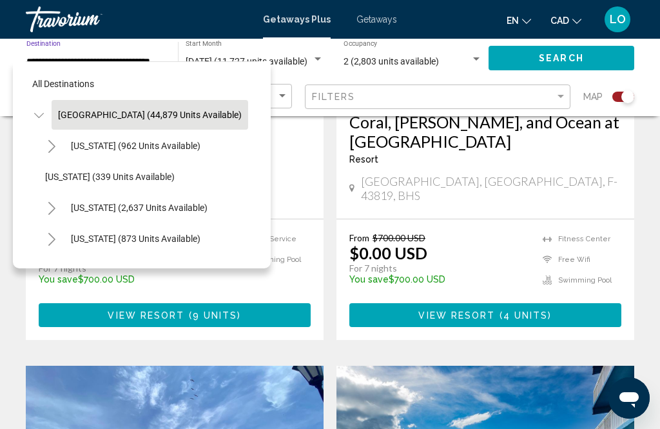
click at [38, 80] on span "All destinations" at bounding box center [63, 84] width 62 height 10
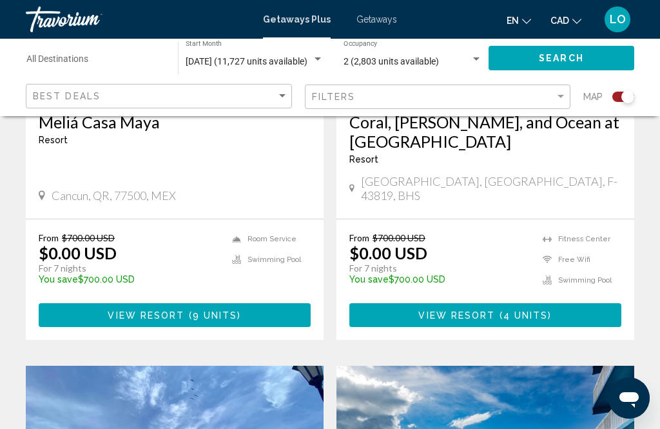
click at [45, 57] on input "Destination All Destinations" at bounding box center [95, 62] width 139 height 10
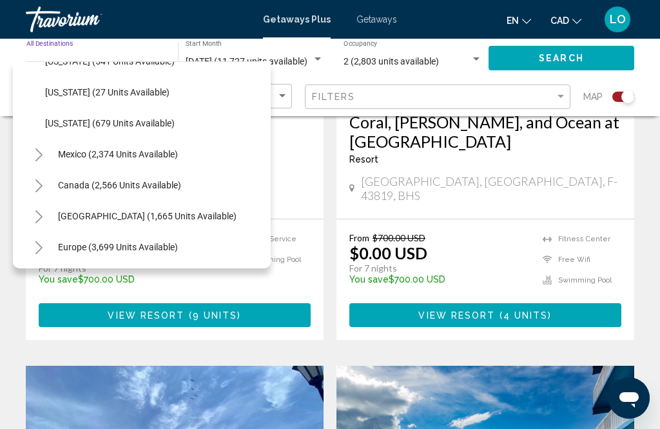
scroll to position [1228, 0]
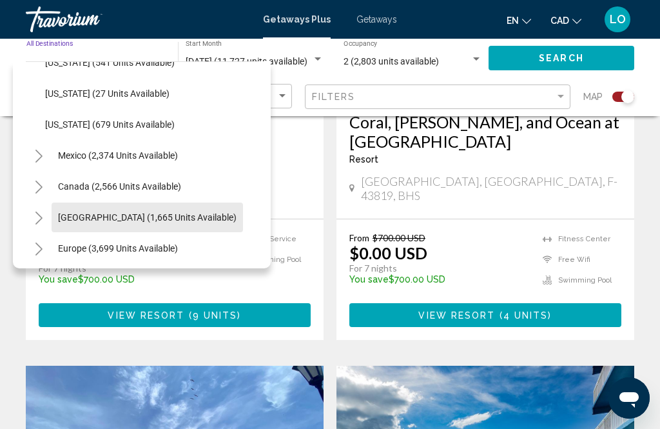
click at [136, 217] on span "[GEOGRAPHIC_DATA] (1,665 units available)" at bounding box center [147, 217] width 179 height 10
type input "**********"
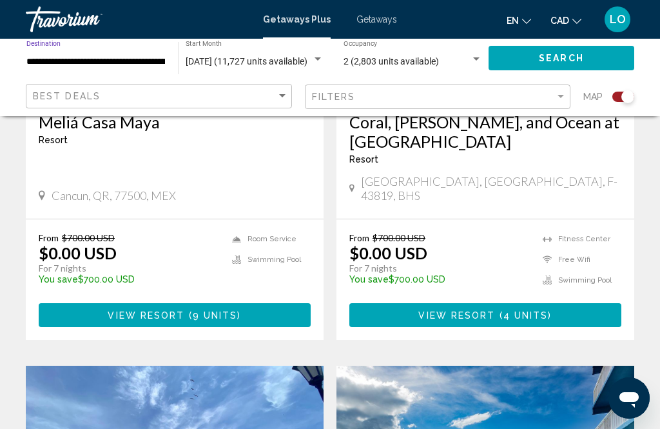
click at [546, 56] on span "Search" at bounding box center [561, 59] width 45 height 10
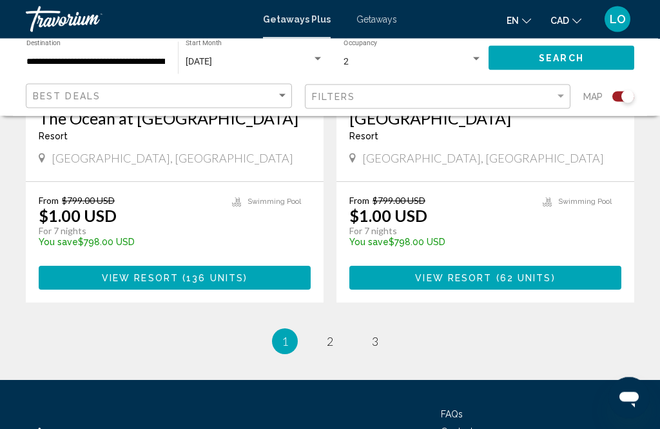
scroll to position [2997, 0]
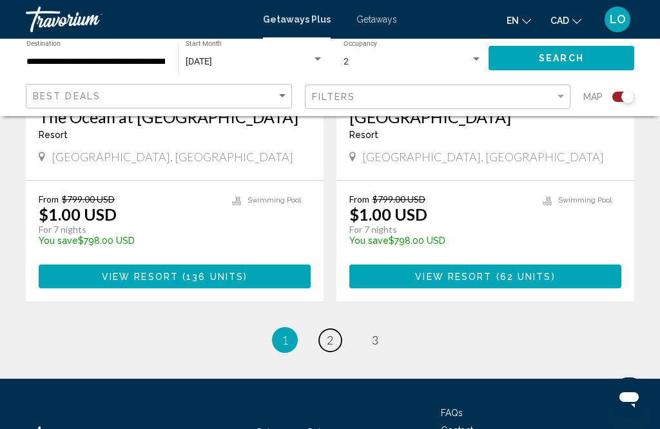
click at [330, 333] on span "2" at bounding box center [330, 340] width 6 height 14
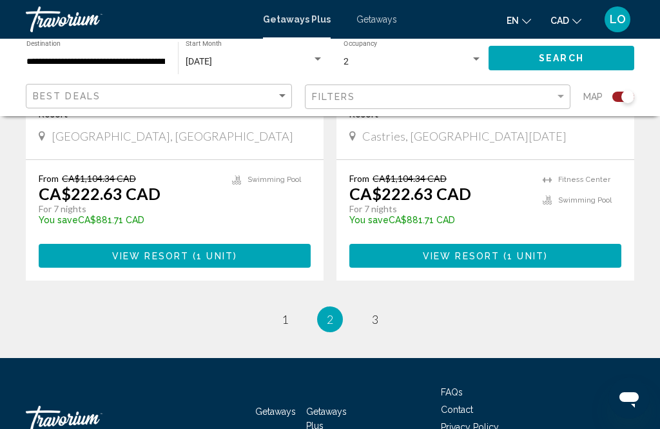
scroll to position [2939, 0]
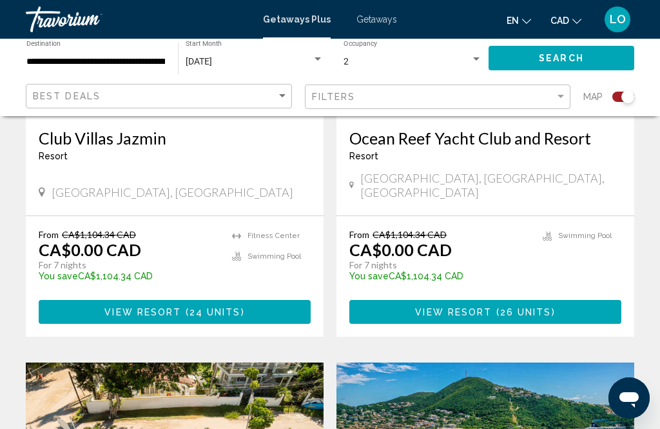
scroll to position [1325, 0]
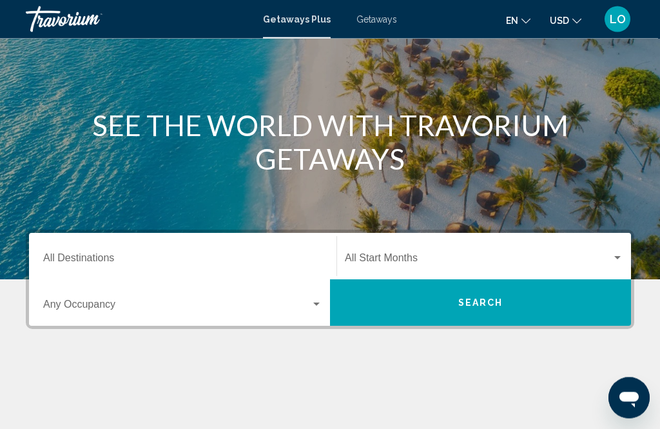
scroll to position [108, 0]
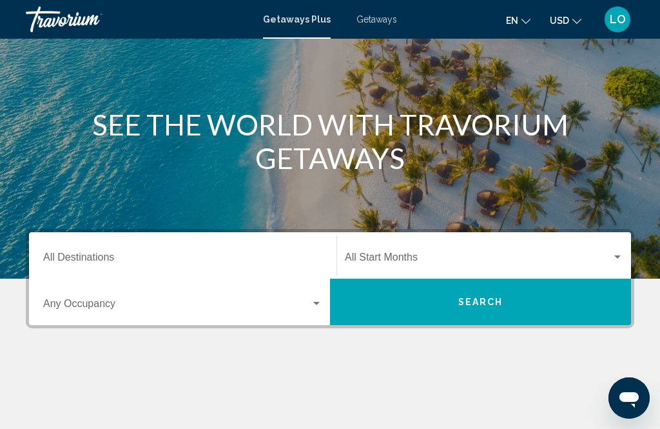
click at [621, 257] on div "Search widget" at bounding box center [618, 257] width 12 height 10
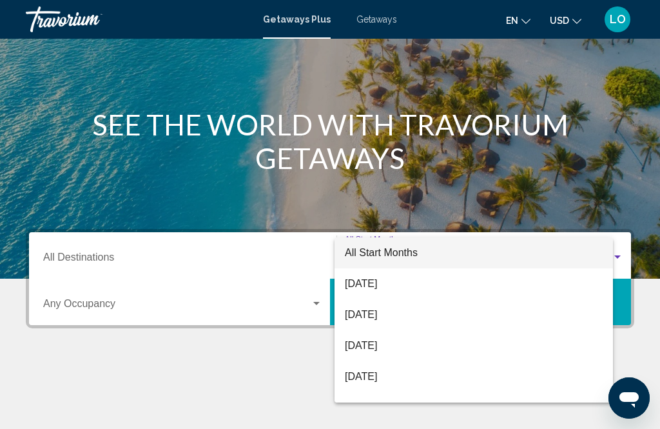
scroll to position [253, 0]
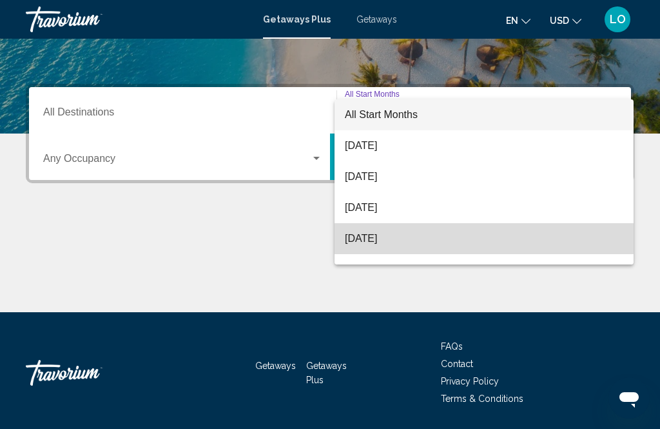
click at [394, 236] on span "November 2025" at bounding box center [484, 238] width 278 height 31
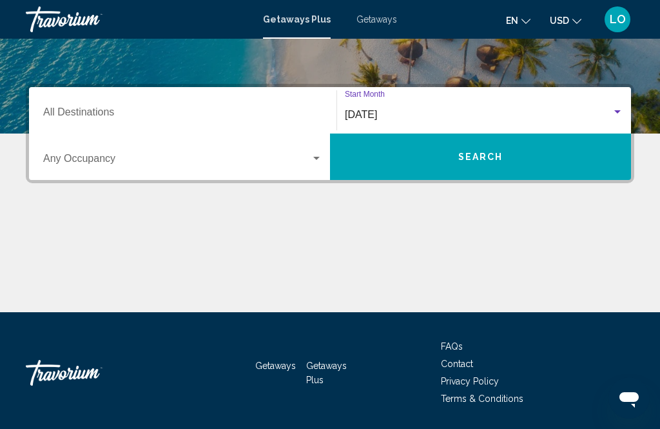
click at [316, 157] on div "Search widget" at bounding box center [316, 158] width 6 height 3
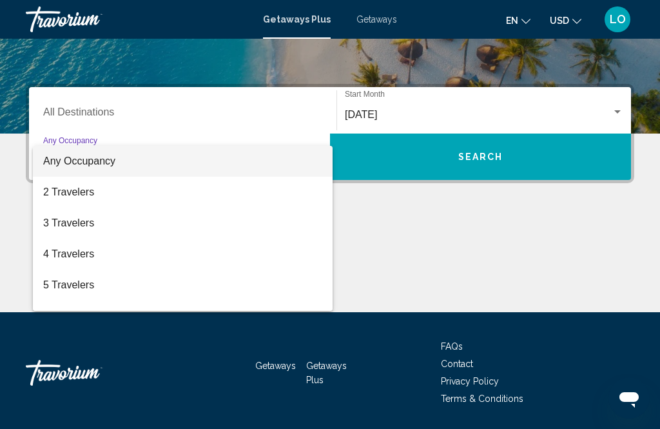
scroll to position [0, 0]
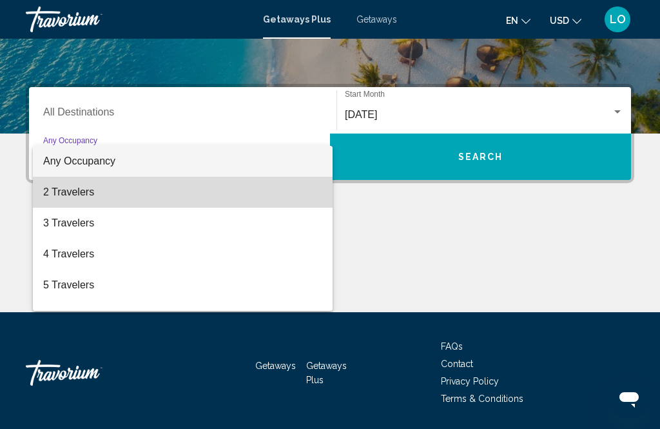
click at [59, 191] on span "2 Travelers" at bounding box center [182, 192] width 279 height 31
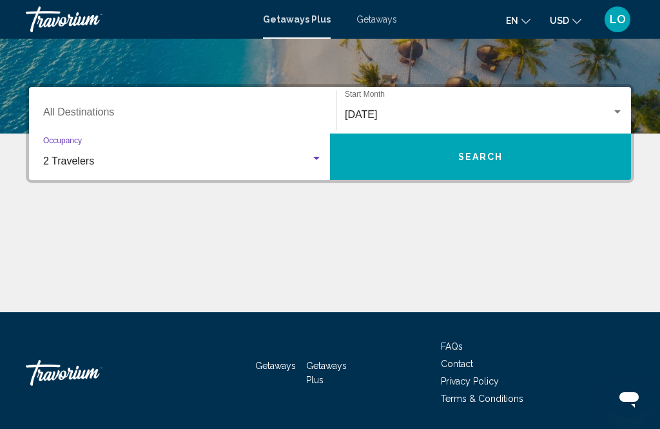
click at [620, 109] on div "Search widget" at bounding box center [618, 112] width 12 height 10
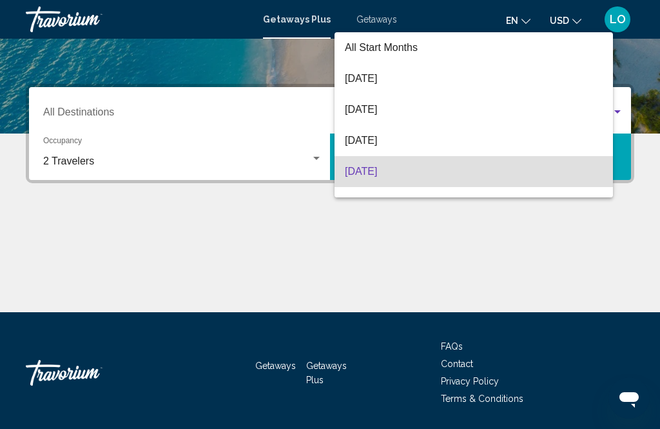
scroll to position [57, 0]
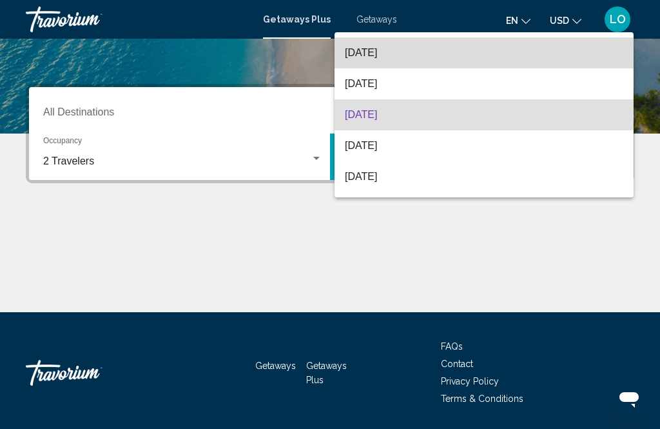
click at [373, 55] on span "[DATE]" at bounding box center [484, 52] width 278 height 31
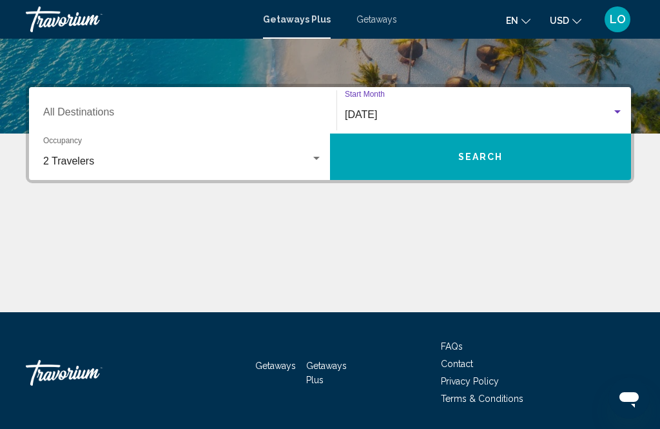
click at [84, 112] on input "Destination All Destinations" at bounding box center [182, 115] width 279 height 12
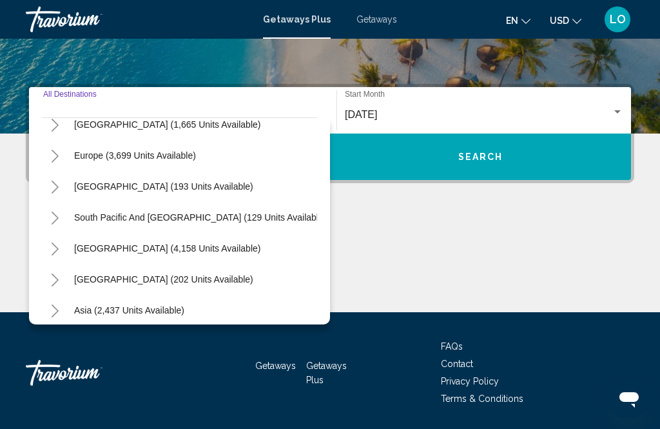
scroll to position [139, 0]
click at [124, 124] on span "[GEOGRAPHIC_DATA] (1,665 units available)" at bounding box center [167, 125] width 186 height 10
type input "**********"
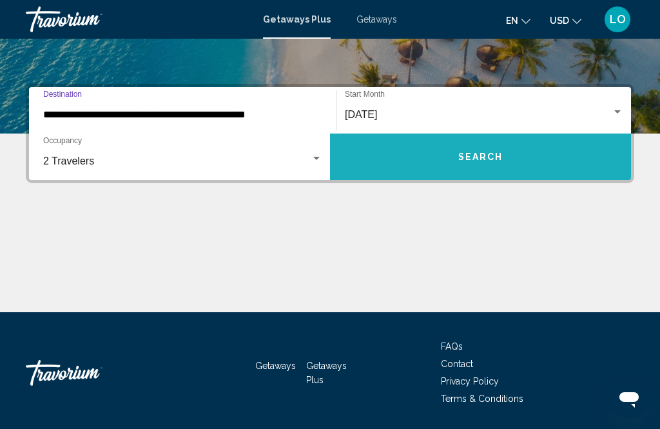
click at [473, 154] on span "Search" at bounding box center [480, 157] width 45 height 10
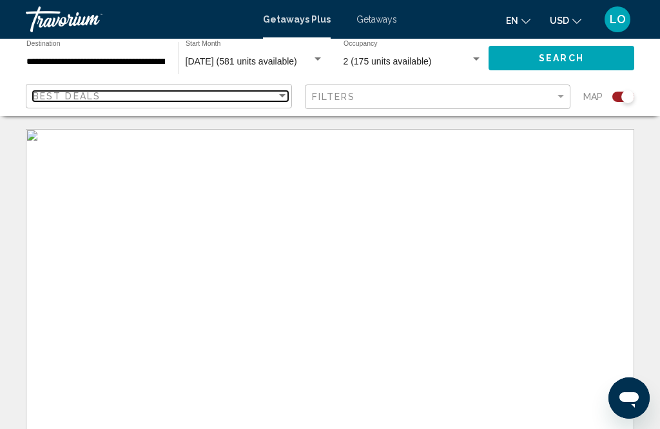
click at [282, 95] on div "Sort by" at bounding box center [282, 95] width 6 height 3
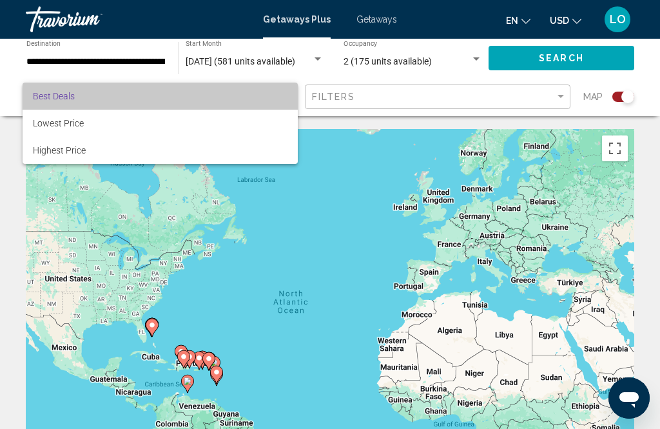
click at [192, 96] on span "Best Deals" at bounding box center [160, 96] width 255 height 27
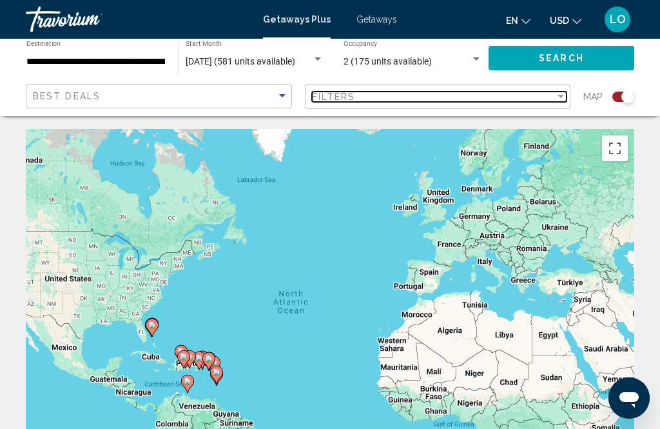
click at [558, 97] on div "Filter" at bounding box center [561, 96] width 6 height 3
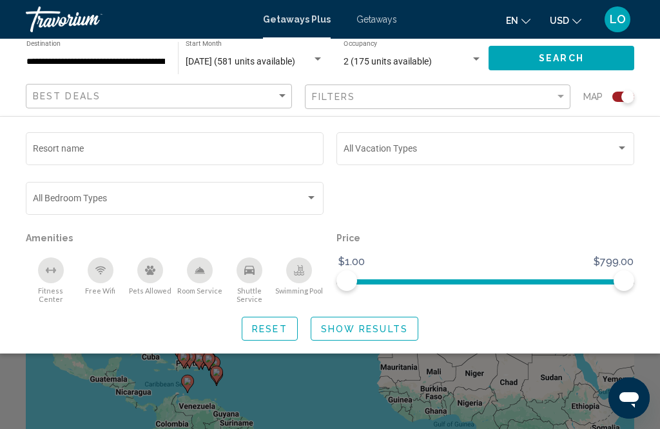
click at [620, 146] on div "Search widget" at bounding box center [622, 148] width 12 height 10
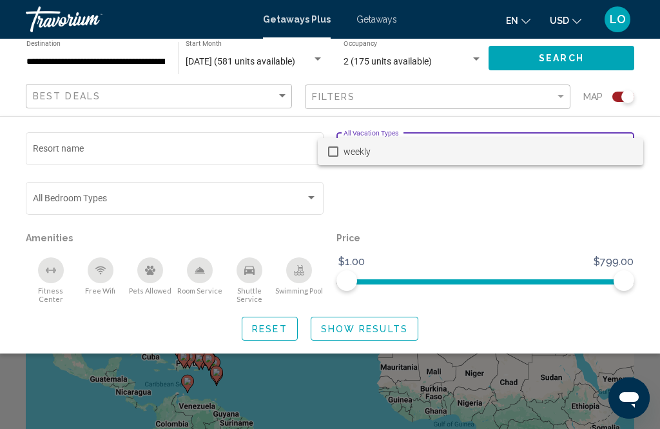
click at [488, 203] on div at bounding box center [330, 214] width 660 height 429
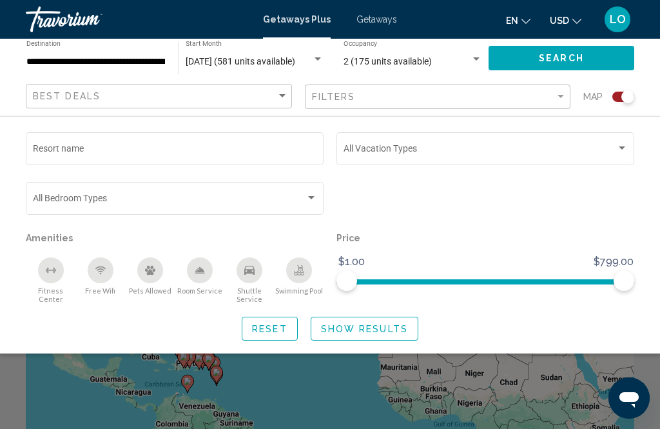
click at [3, 148] on div "Resort name Vacation Types All Vacation Types Bedroom Types All Bedroom Types A…" at bounding box center [330, 235] width 660 height 211
click at [84, 148] on input "Resort name" at bounding box center [175, 151] width 284 height 10
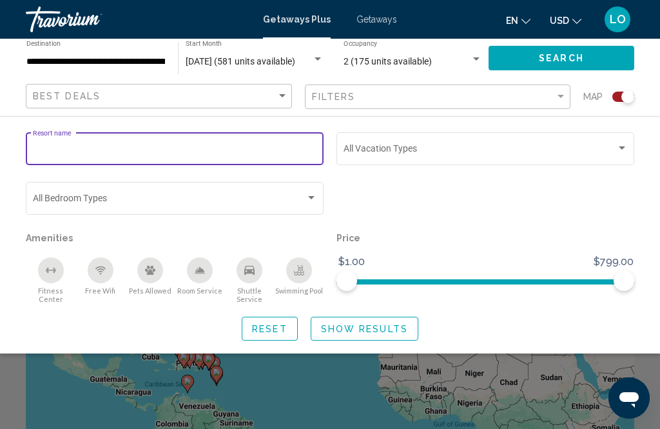
click at [561, 180] on div "Search widget" at bounding box center [485, 204] width 311 height 50
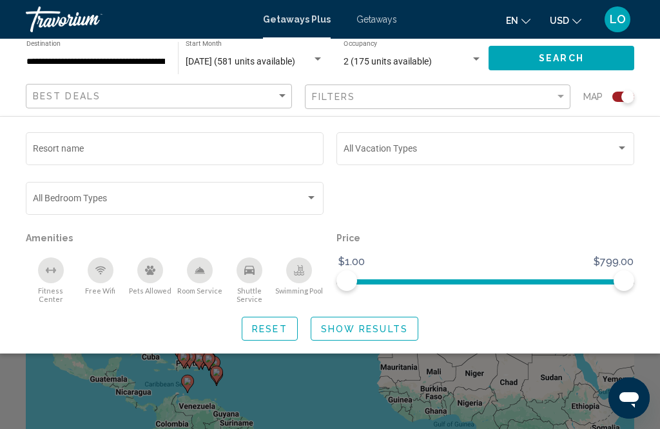
click at [204, 270] on icon "Room Service" at bounding box center [200, 270] width 10 height 10
click at [248, 268] on icon "Shuttle Service" at bounding box center [249, 270] width 10 height 9
click at [298, 273] on icon "Swimming Pool" at bounding box center [299, 270] width 10 height 10
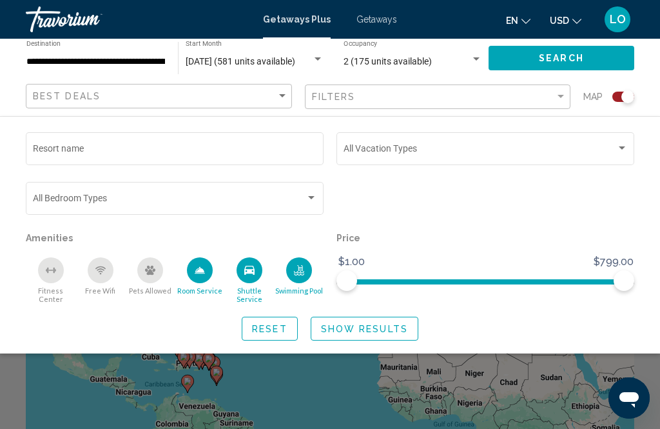
click at [100, 273] on icon "Free Wifi" at bounding box center [100, 272] width 5 height 2
click at [623, 146] on div "Search widget" at bounding box center [622, 148] width 12 height 10
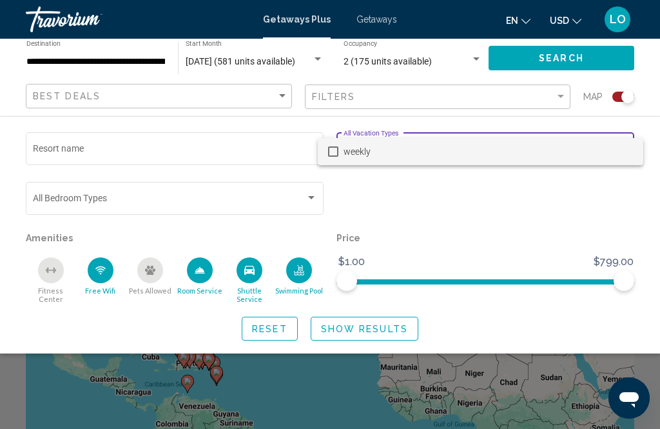
click at [563, 191] on div at bounding box center [330, 214] width 660 height 429
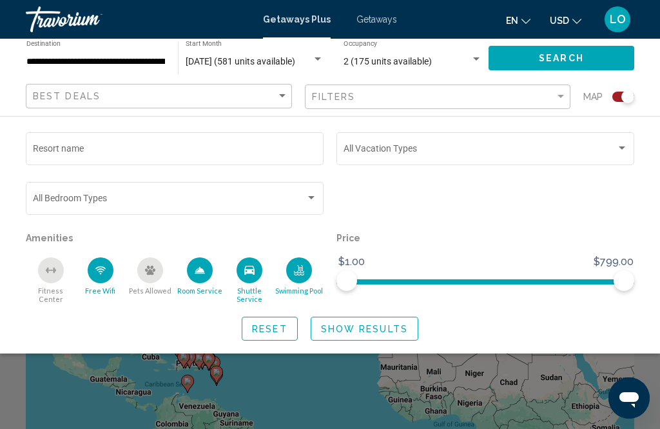
click at [621, 145] on div "Search widget" at bounding box center [622, 148] width 12 height 10
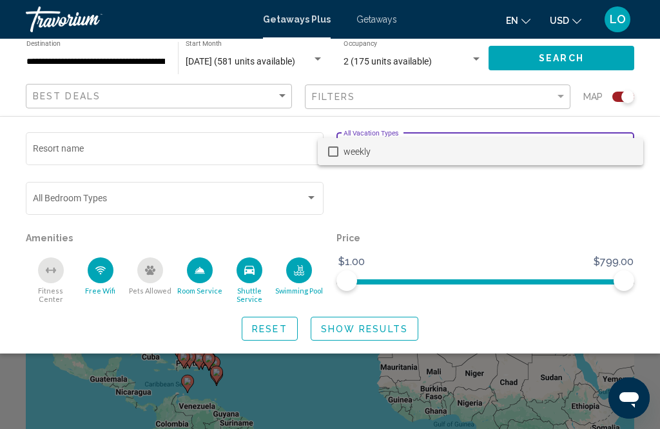
click at [467, 220] on div at bounding box center [330, 214] width 660 height 429
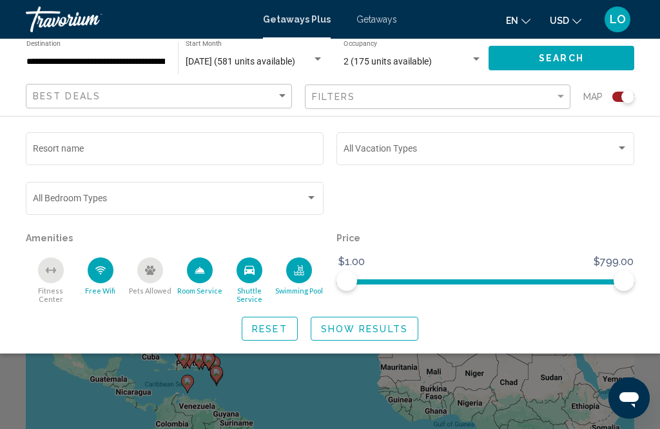
click at [572, 19] on icon "Change currency" at bounding box center [576, 21] width 9 height 9
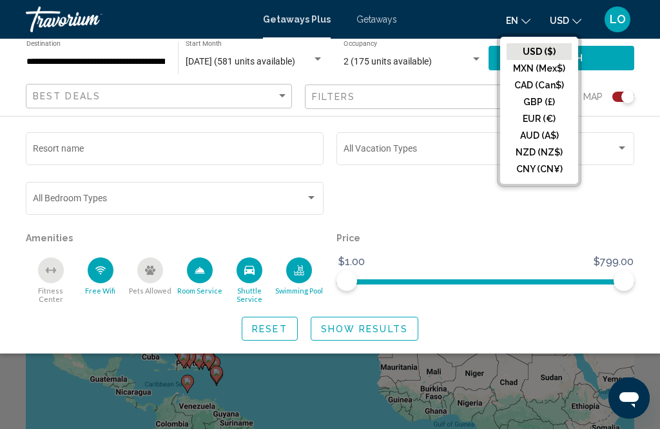
click at [528, 91] on button "CAD (Can$)" at bounding box center [539, 85] width 65 height 17
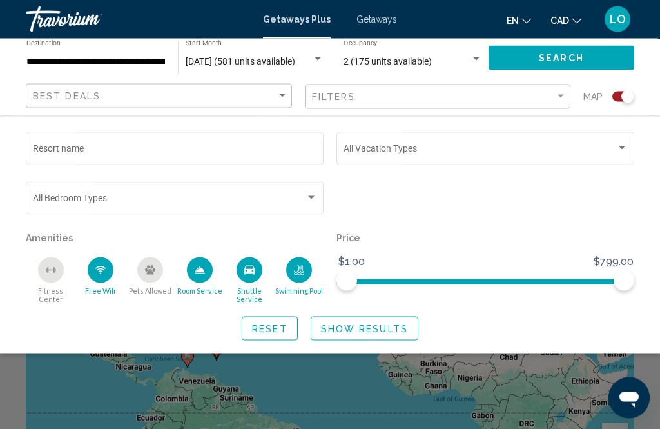
scroll to position [25, 0]
click at [559, 55] on span "Search" at bounding box center [561, 59] width 45 height 10
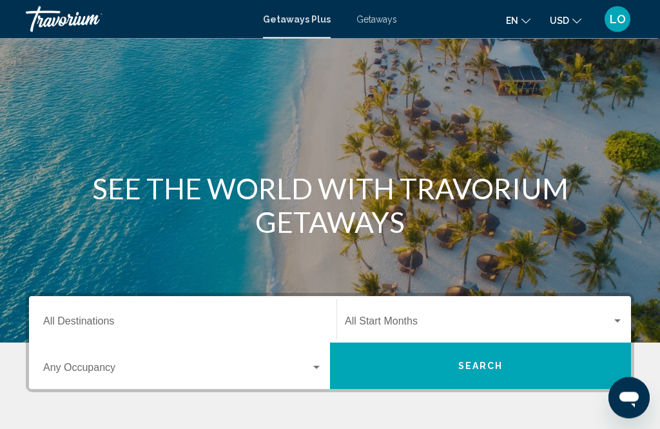
scroll to position [50, 0]
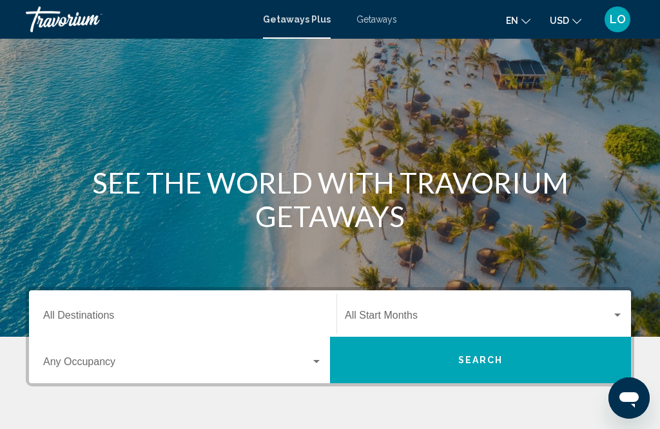
click at [572, 22] on icon "Change currency" at bounding box center [576, 21] width 9 height 5
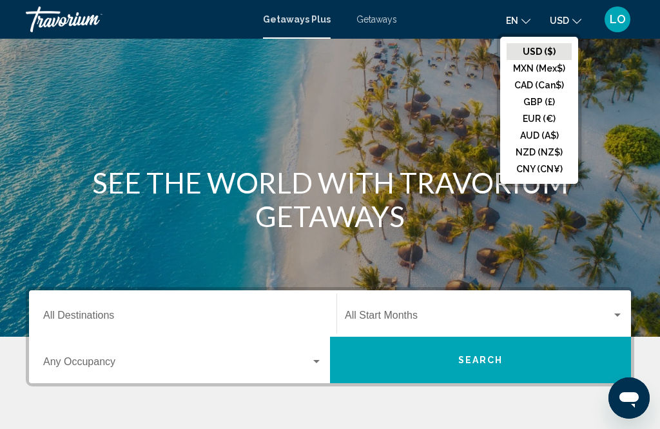
click at [540, 92] on button "CAD (Can$)" at bounding box center [539, 85] width 65 height 17
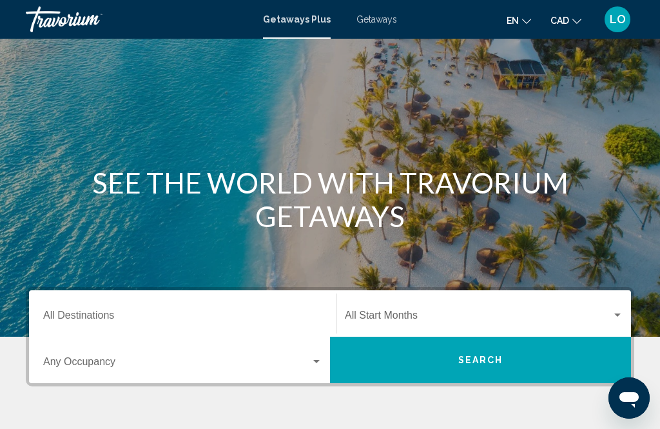
click at [110, 316] on input "Destination All Destinations" at bounding box center [182, 318] width 279 height 12
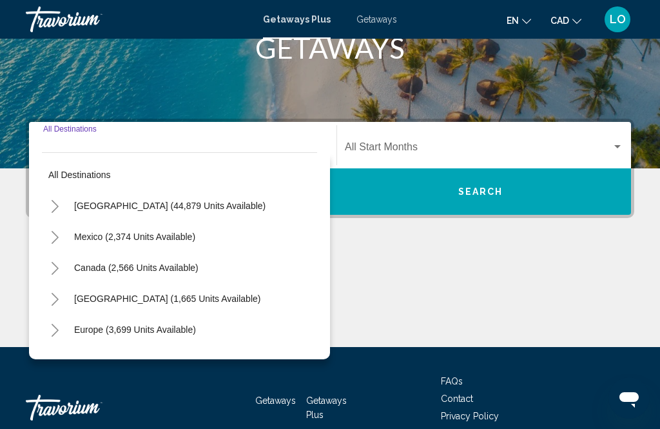
scroll to position [253, 0]
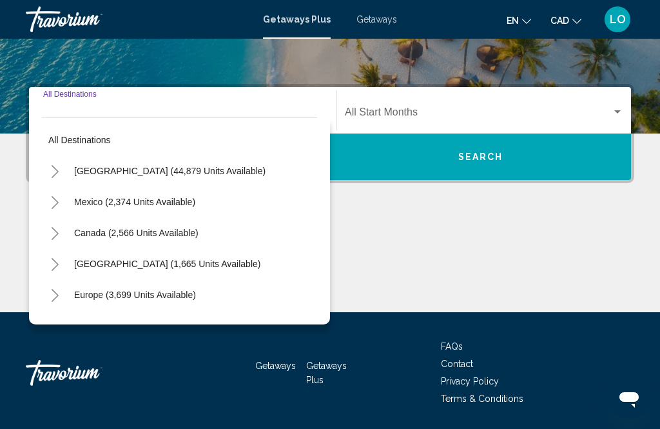
click at [104, 235] on span "Canada (2,566 units available)" at bounding box center [136, 233] width 124 height 10
type input "**********"
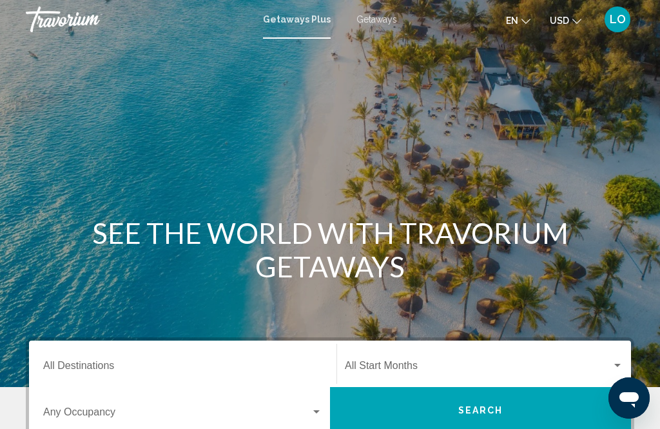
click at [74, 364] on input "Destination All Destinations" at bounding box center [182, 368] width 279 height 12
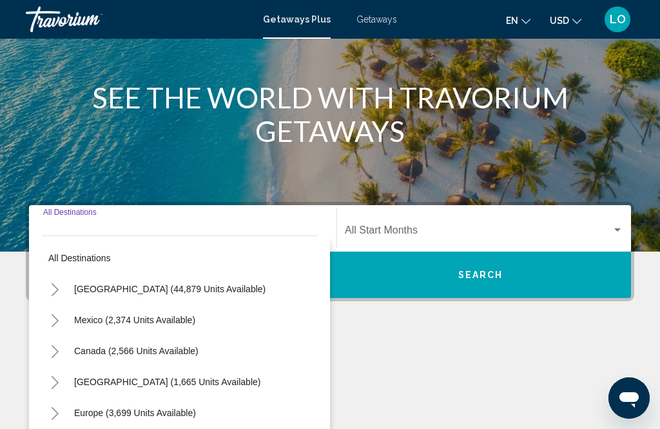
scroll to position [295, 0]
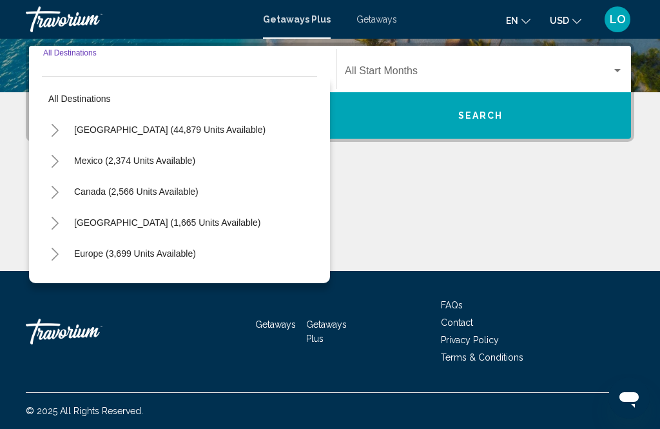
click at [48, 196] on button "Toggle Canada (2,566 units available)" at bounding box center [55, 192] width 26 height 26
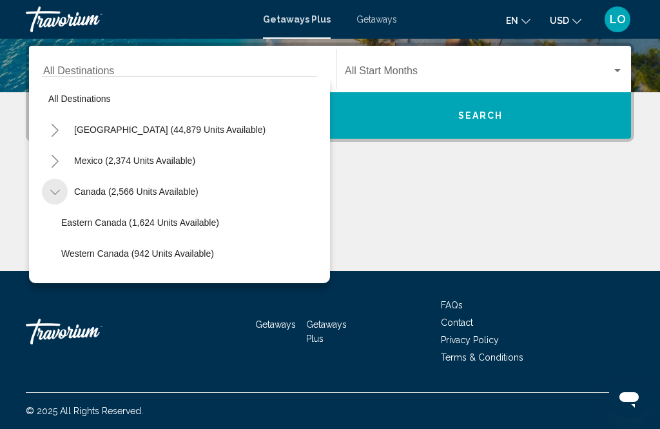
click at [46, 190] on button "Toggle Canada (2,566 units available)" at bounding box center [55, 192] width 26 height 26
click at [48, 186] on button "Toggle Canada (2,566 units available)" at bounding box center [55, 192] width 26 height 26
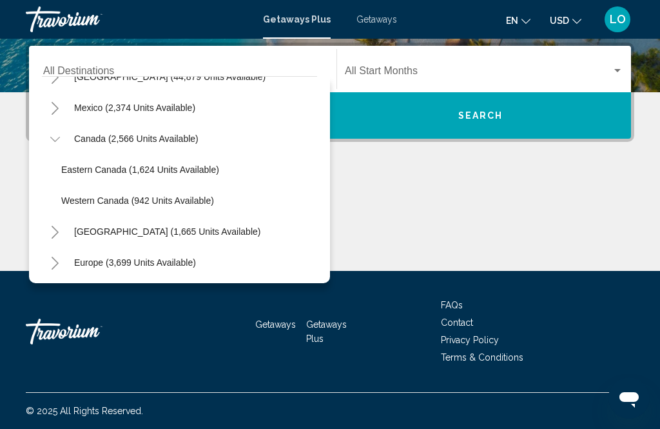
scroll to position [55, 0]
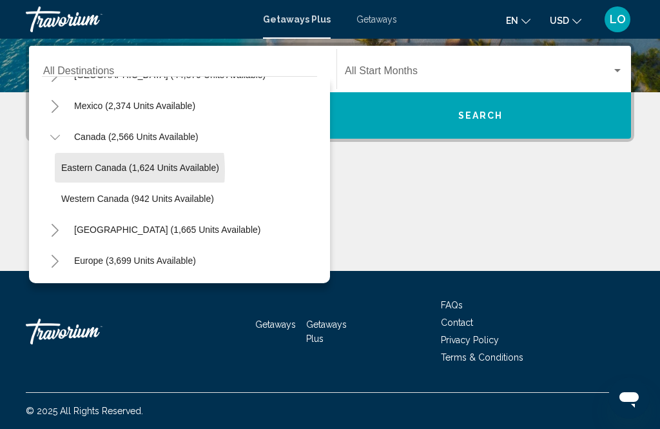
click at [72, 171] on span "Eastern Canada (1,624 units available)" at bounding box center [140, 167] width 158 height 10
type input "**********"
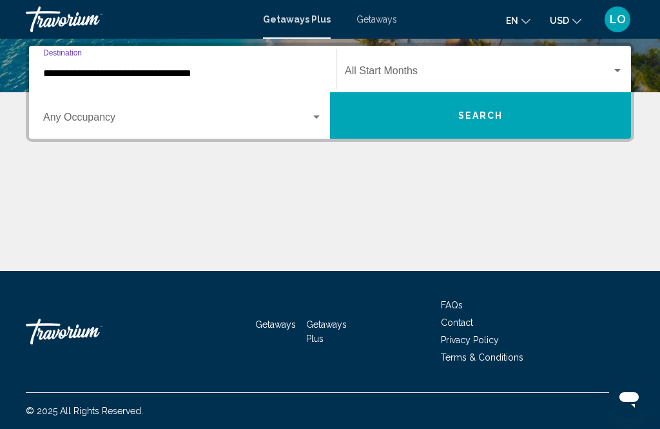
click at [617, 74] on div "Search widget" at bounding box center [618, 71] width 12 height 10
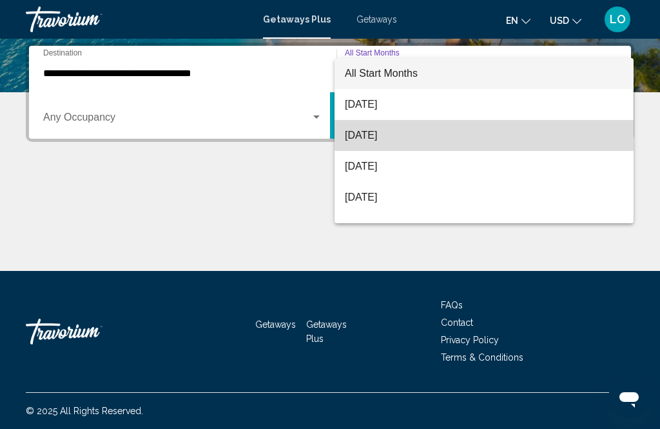
click at [390, 132] on span "[DATE]" at bounding box center [484, 135] width 278 height 31
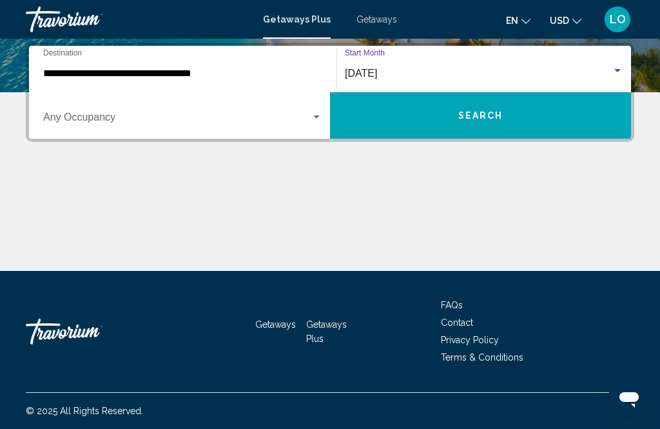
click at [317, 113] on div "Search widget" at bounding box center [317, 117] width 12 height 10
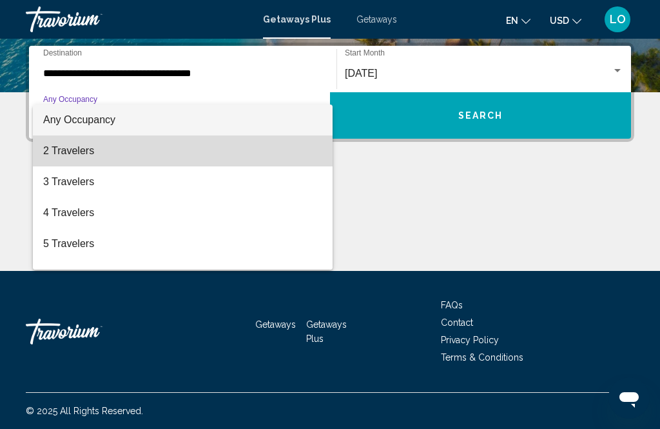
click at [70, 150] on span "2 Travelers" at bounding box center [182, 150] width 279 height 31
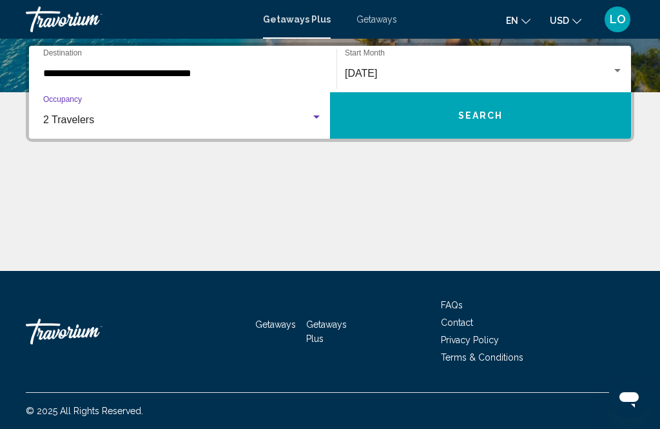
click at [473, 115] on span "Search" at bounding box center [480, 116] width 45 height 10
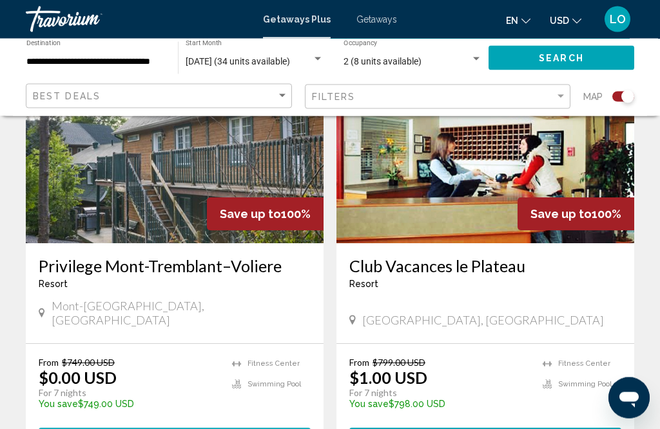
scroll to position [537, 0]
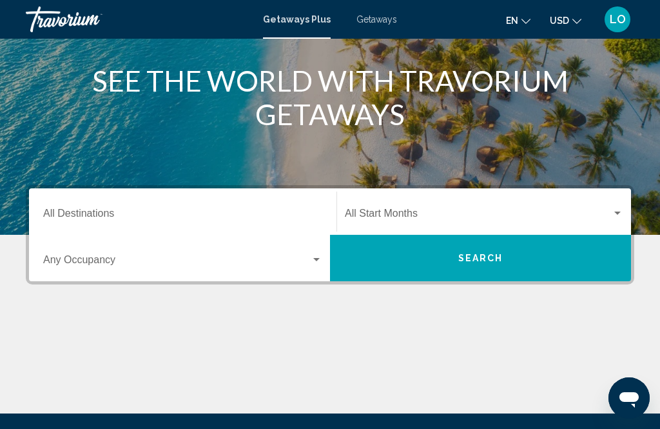
scroll to position [152, 0]
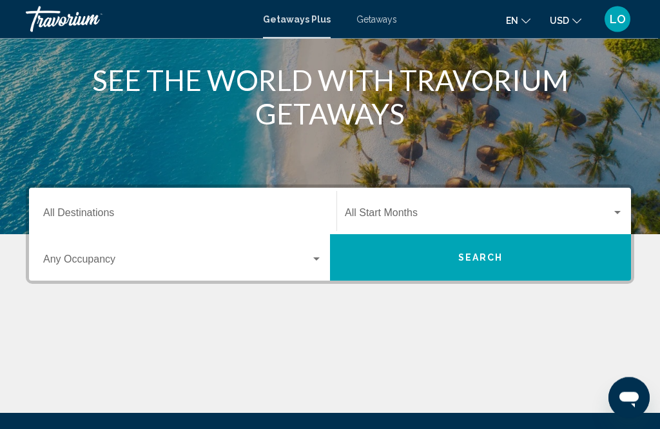
click at [63, 217] on input "Destination All Destinations" at bounding box center [182, 216] width 279 height 12
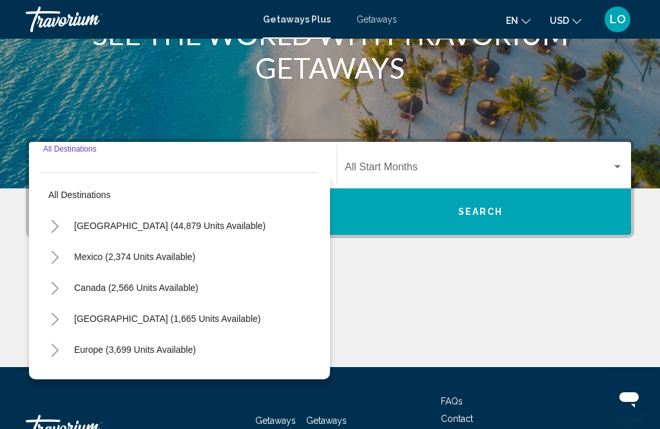
scroll to position [253, 0]
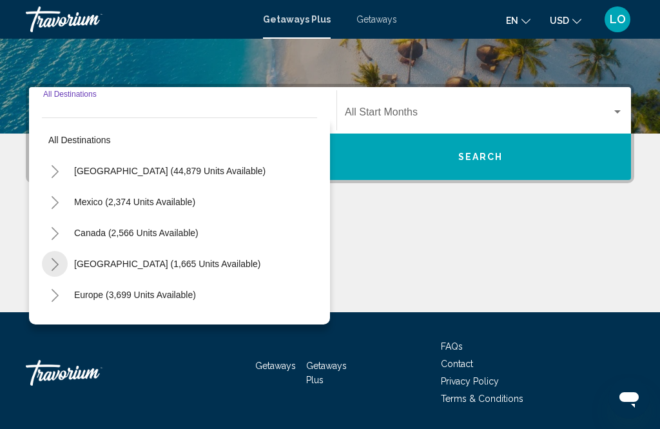
click at [49, 266] on button "Toggle Caribbean & Atlantic Islands (1,665 units available)" at bounding box center [55, 264] width 26 height 26
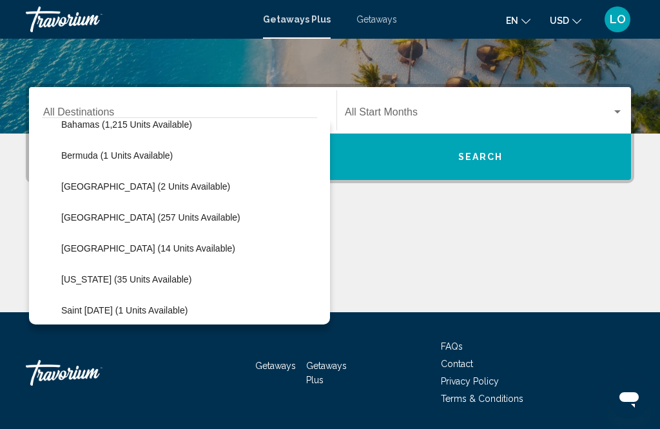
scroll to position [230, 0]
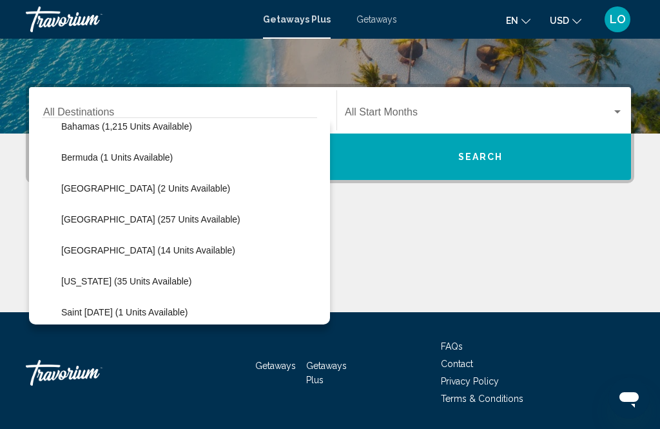
click at [97, 219] on span "[GEOGRAPHIC_DATA] (257 units available)" at bounding box center [150, 219] width 179 height 10
type input "**********"
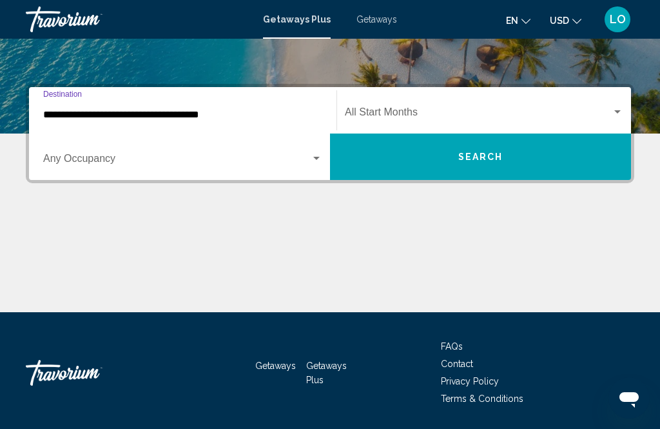
click at [317, 161] on div "Search widget" at bounding box center [317, 158] width 12 height 10
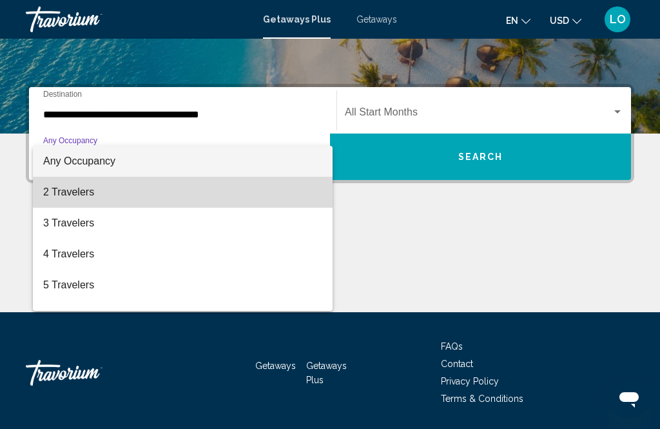
click at [71, 192] on span "2 Travelers" at bounding box center [182, 192] width 279 height 31
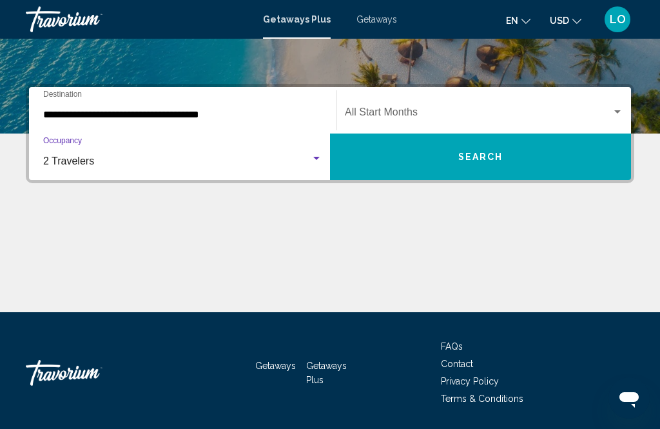
click at [618, 109] on div "Search widget" at bounding box center [618, 112] width 12 height 10
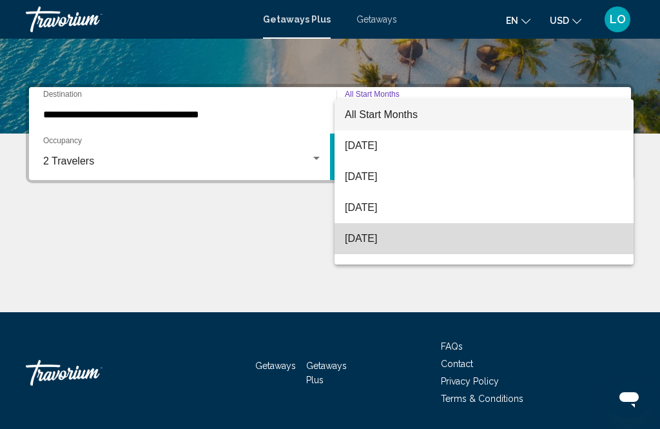
click at [378, 240] on span "[DATE]" at bounding box center [484, 238] width 278 height 31
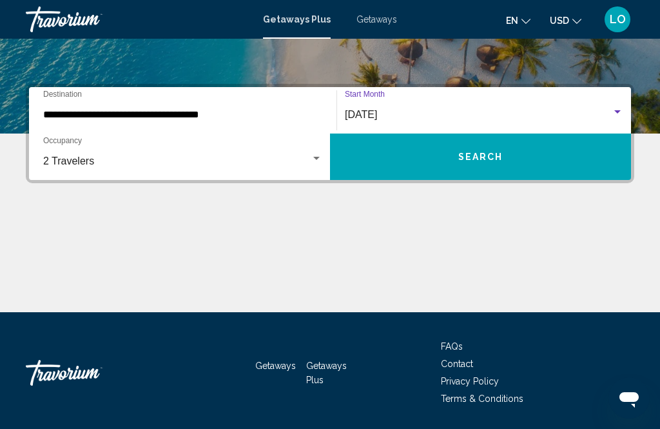
click at [474, 158] on span "Search" at bounding box center [480, 157] width 45 height 10
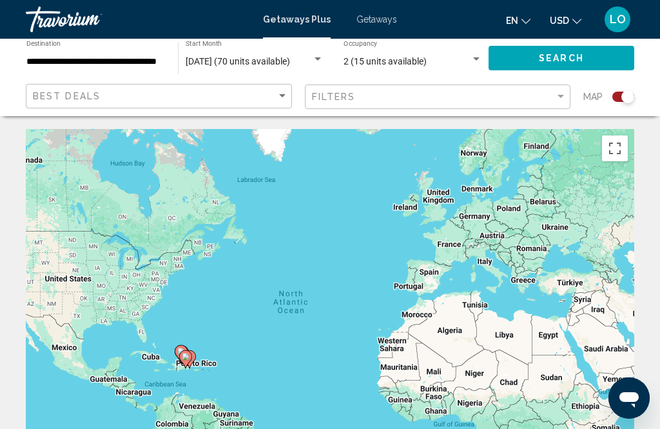
click at [373, 21] on span "Getaways" at bounding box center [376, 19] width 41 height 10
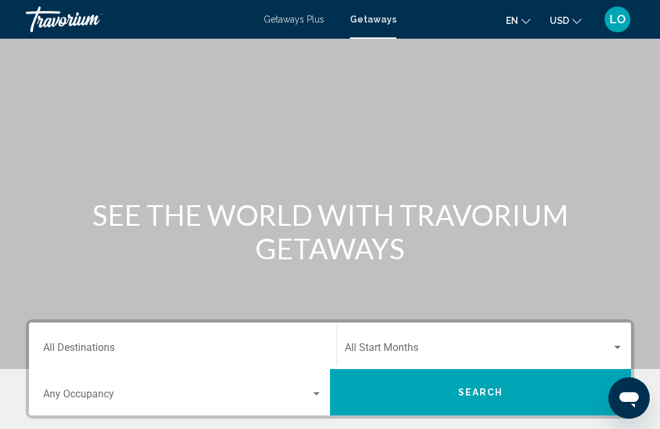
scroll to position [114, 0]
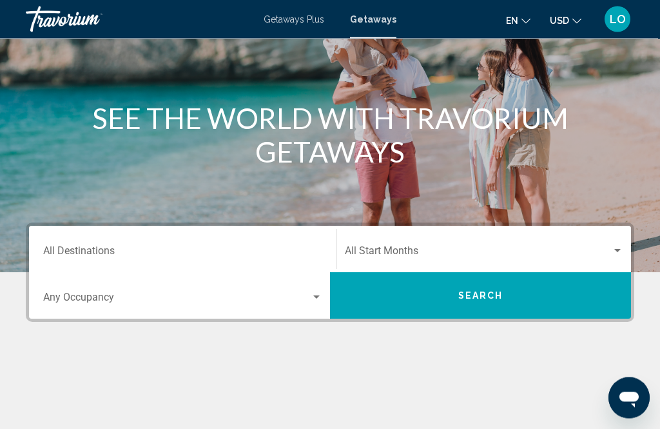
click at [73, 251] on input "Destination All Destinations" at bounding box center [182, 254] width 279 height 12
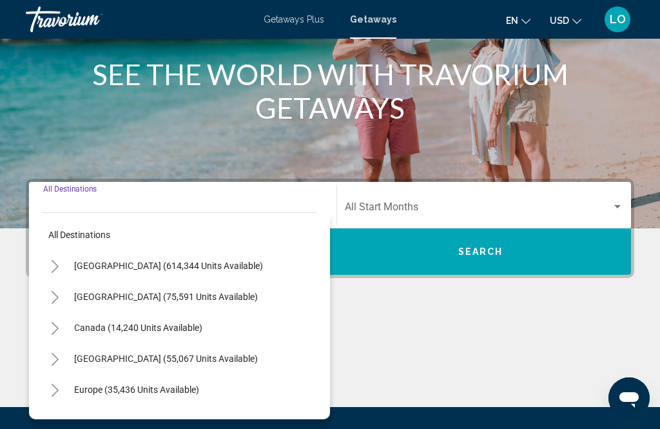
scroll to position [253, 0]
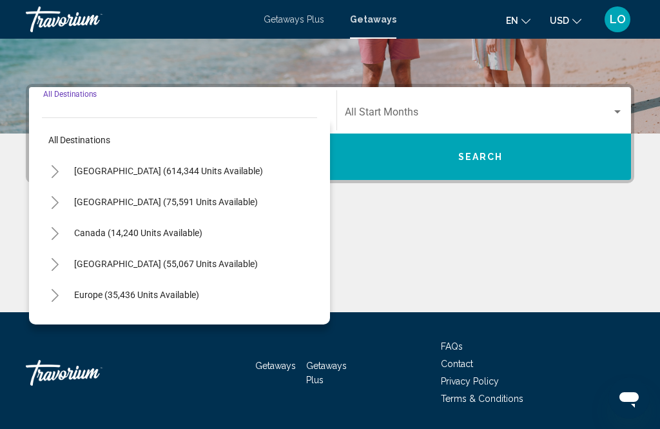
click at [47, 264] on button "Toggle Caribbean & Atlantic Islands (55,067 units available)" at bounding box center [55, 264] width 26 height 26
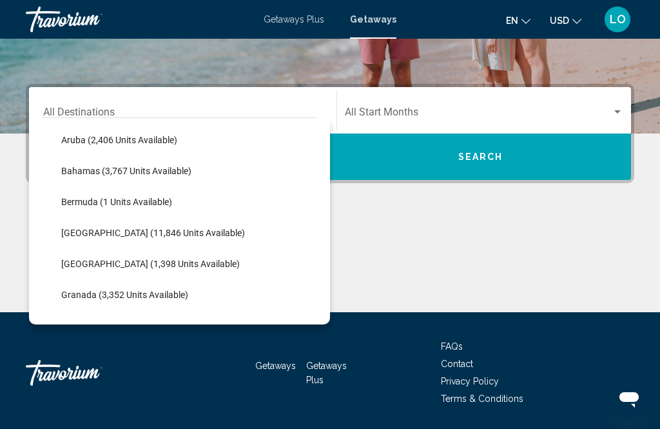
scroll to position [157, 0]
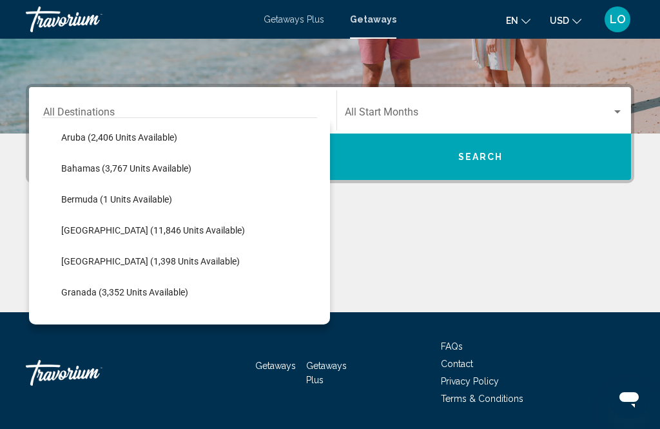
click at [93, 266] on span "[GEOGRAPHIC_DATA] (1,398 units available)" at bounding box center [150, 261] width 179 height 10
type input "**********"
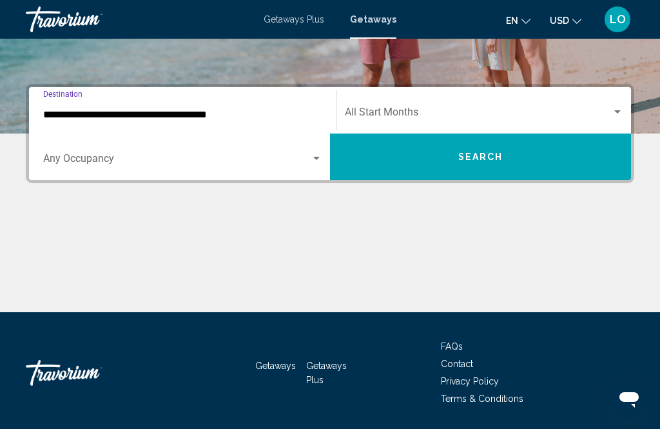
click at [316, 159] on div "Search widget" at bounding box center [316, 158] width 6 height 3
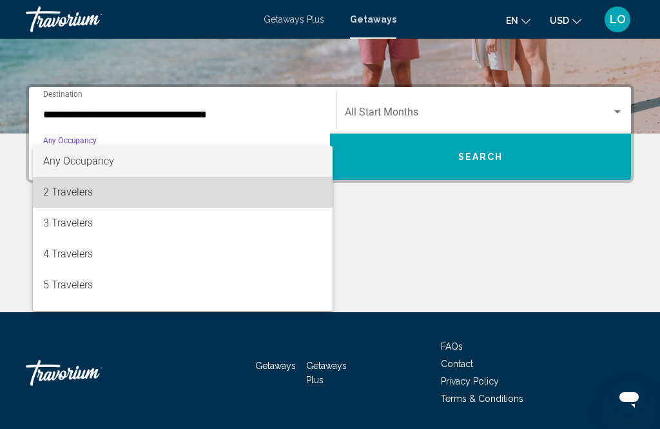
click at [71, 193] on span "2 Travelers" at bounding box center [182, 192] width 279 height 31
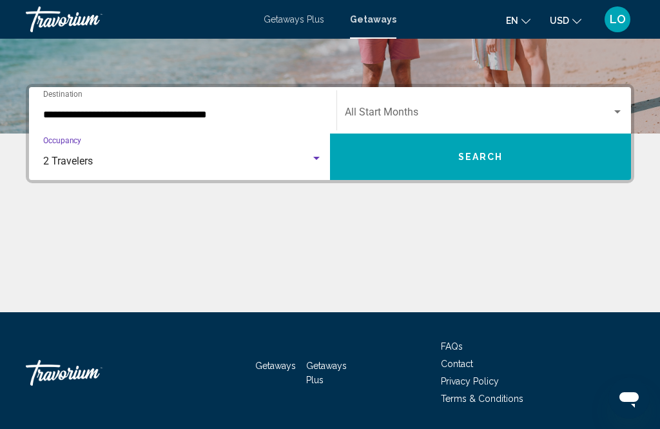
click at [619, 113] on div "Search widget" at bounding box center [618, 112] width 12 height 10
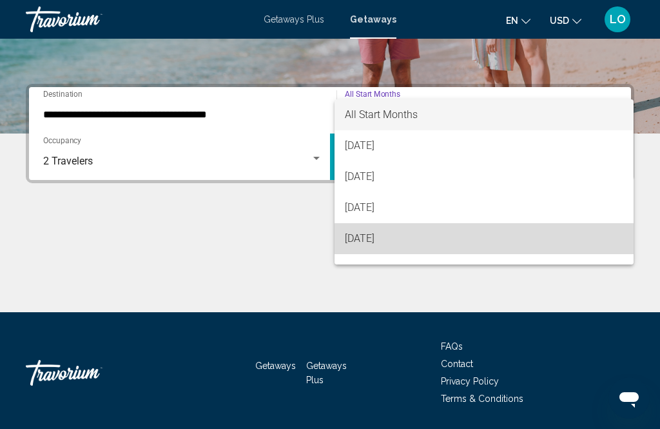
click at [402, 238] on span "[DATE]" at bounding box center [484, 238] width 278 height 31
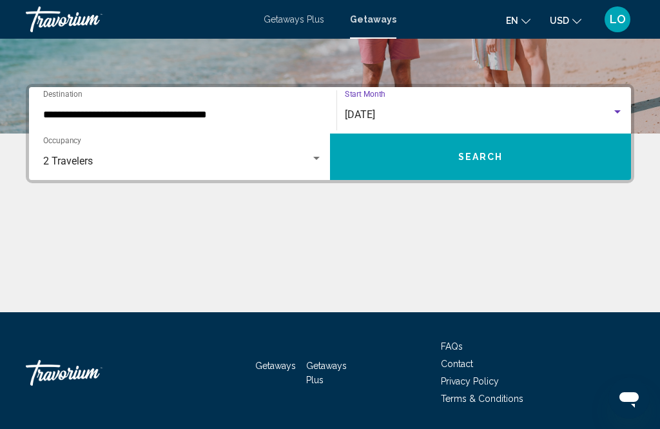
click at [480, 155] on span "Search" at bounding box center [480, 157] width 45 height 10
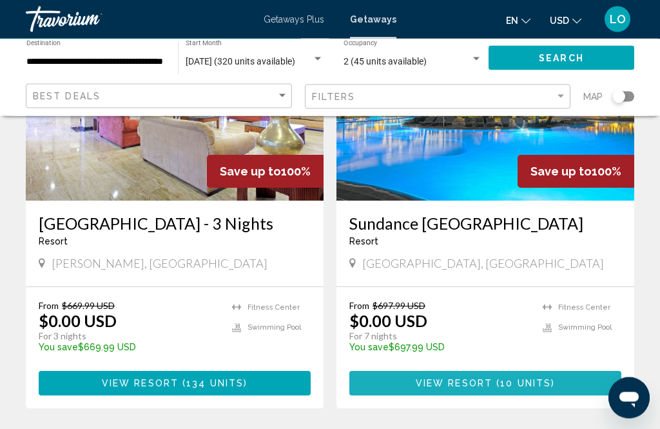
scroll to position [619, 0]
click at [479, 389] on span "View Resort" at bounding box center [454, 383] width 77 height 10
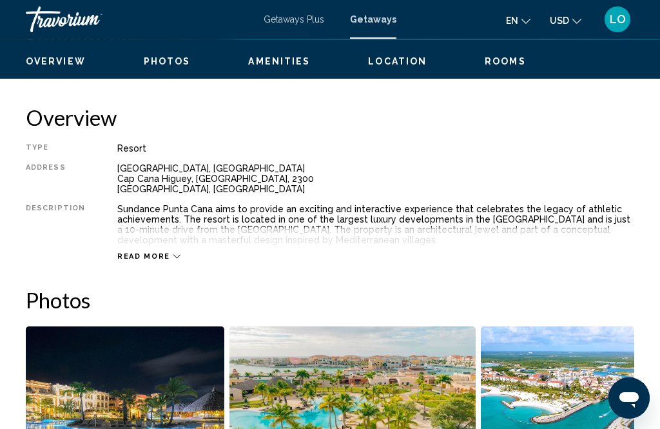
scroll to position [610, 0]
click at [173, 257] on icon "Main content" at bounding box center [176, 256] width 7 height 7
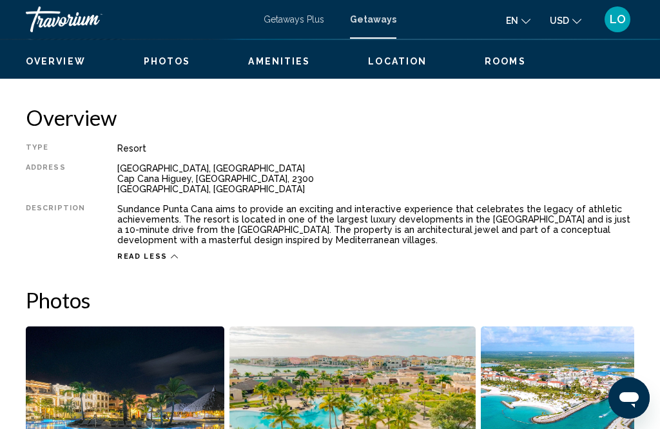
click at [507, 61] on span "Rooms" at bounding box center [505, 61] width 41 height 10
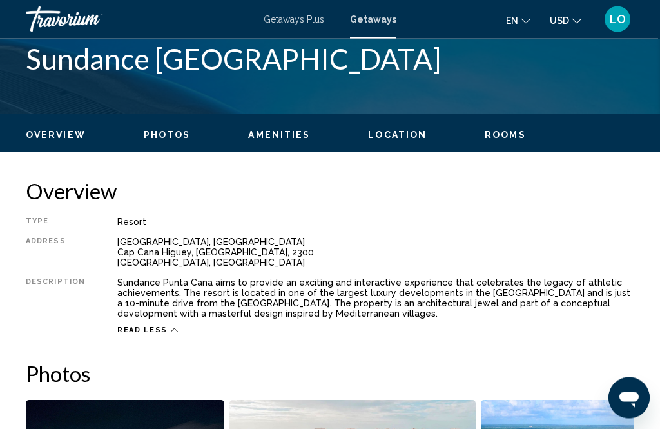
scroll to position [538, 0]
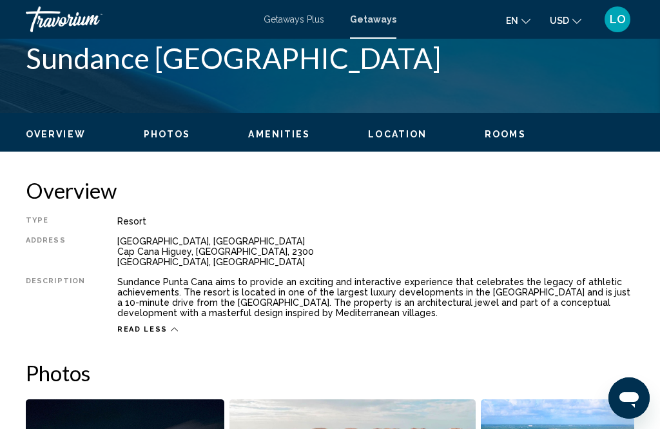
click at [163, 330] on div "Read less" at bounding box center [147, 329] width 61 height 8
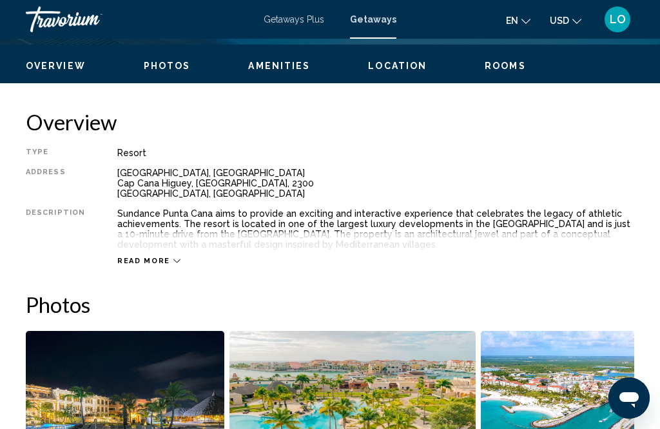
scroll to position [608, 0]
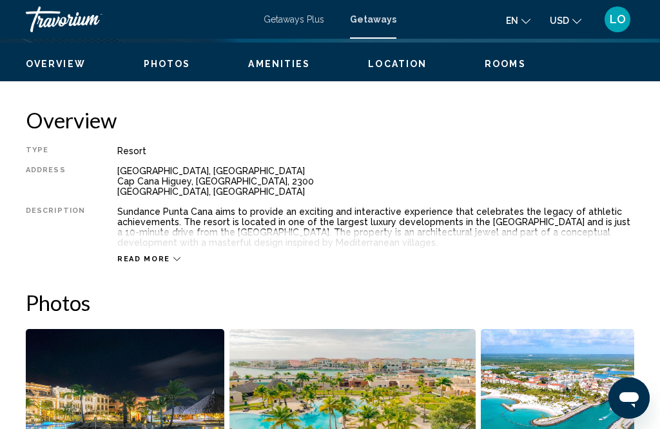
click at [173, 259] on icon "Main content" at bounding box center [176, 258] width 7 height 7
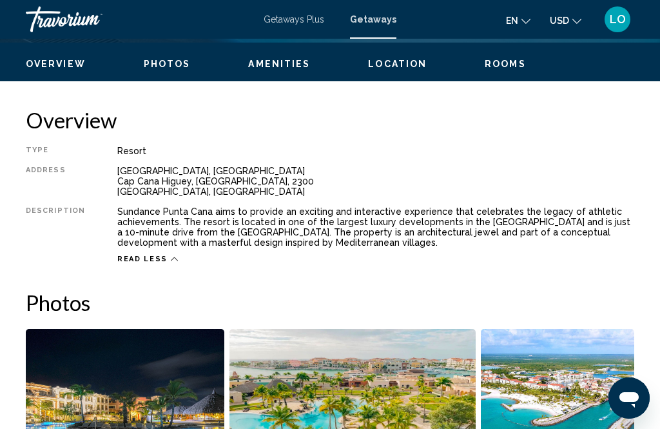
scroll to position [619, 0]
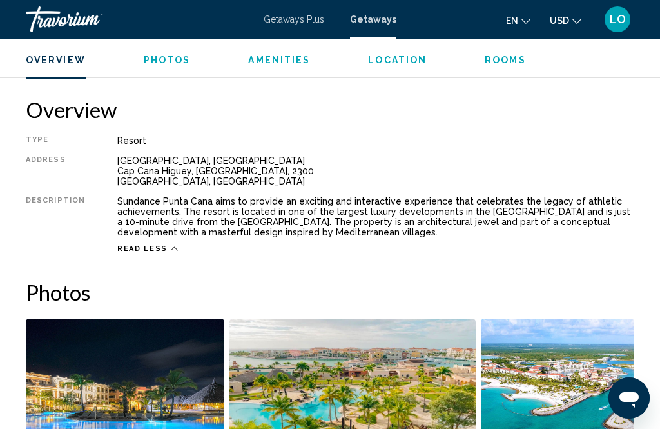
click at [423, 173] on div "[GEOGRAPHIC_DATA], [GEOGRAPHIC_DATA] [GEOGRAPHIC_DATA], [GEOGRAPHIC_DATA], [STR…" at bounding box center [375, 170] width 517 height 31
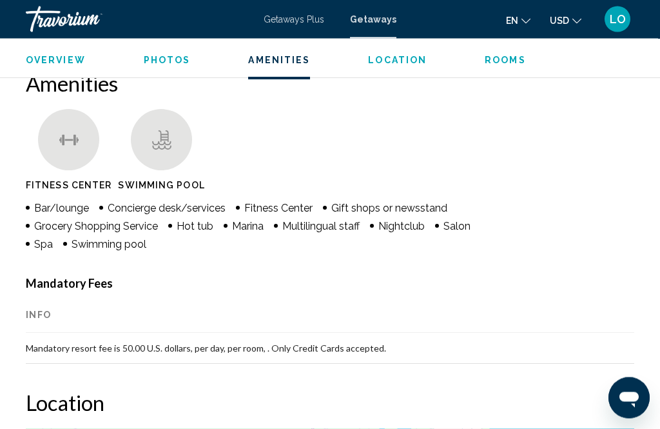
scroll to position [1392, 0]
click at [39, 317] on th "Info" at bounding box center [330, 315] width 608 height 36
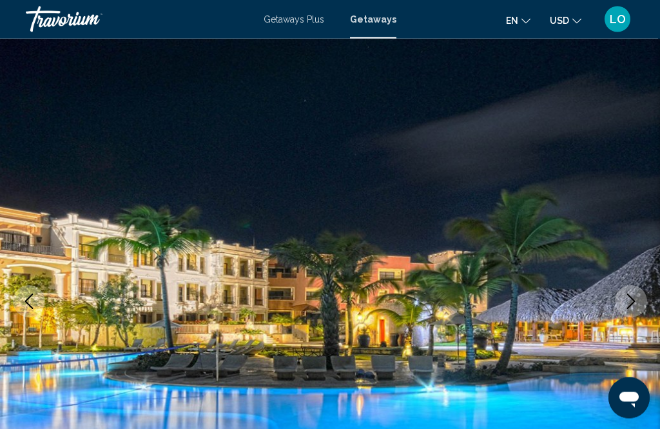
scroll to position [0, 0]
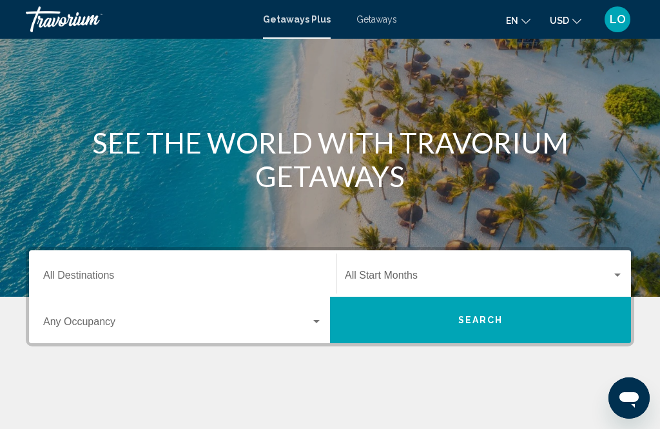
scroll to position [97, 0]
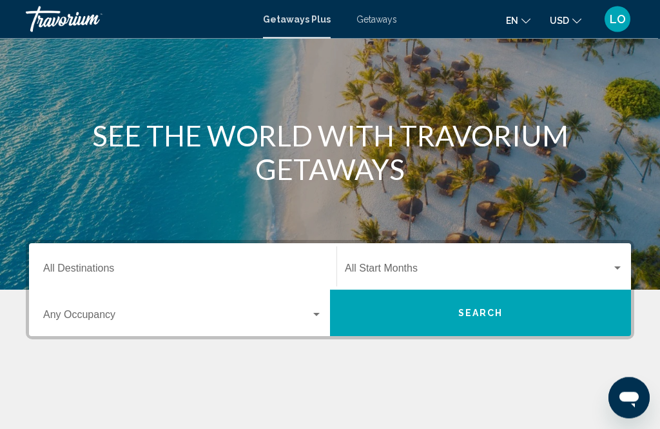
click at [9, 277] on div "Destination All Destinations Start Month All Start Months Occupancy Any Occupan…" at bounding box center [330, 354] width 660 height 228
click at [620, 268] on div "Search widget" at bounding box center [617, 267] width 6 height 3
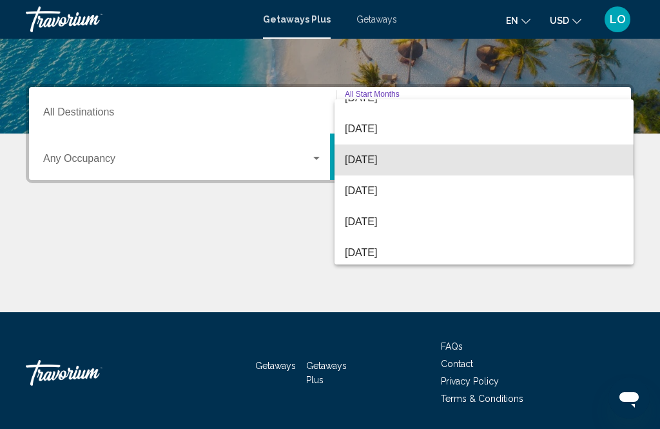
scroll to position [48, 0]
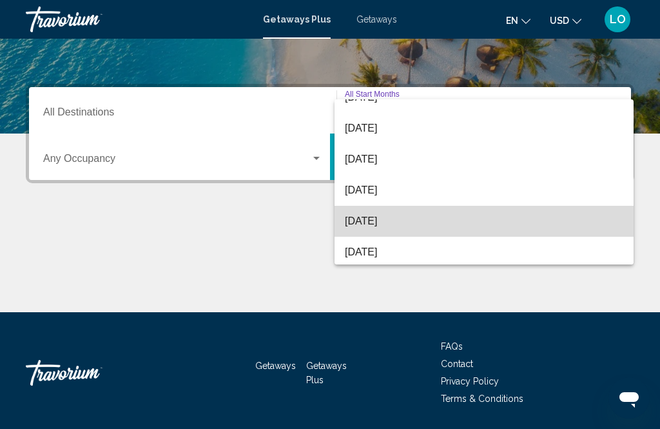
click at [376, 222] on span "December 2025" at bounding box center [484, 221] width 278 height 31
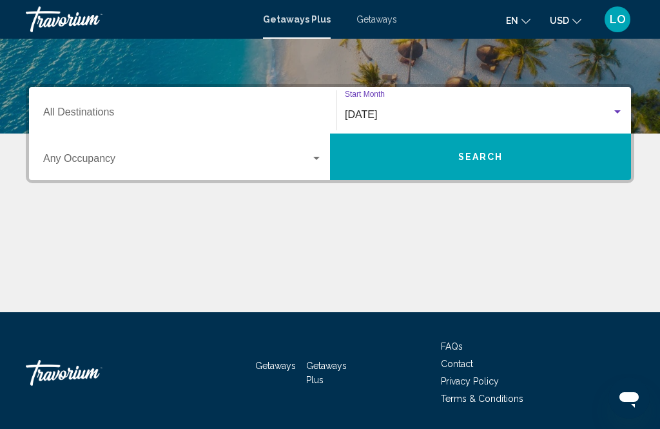
click at [84, 112] on input "Destination All Destinations" at bounding box center [182, 115] width 279 height 12
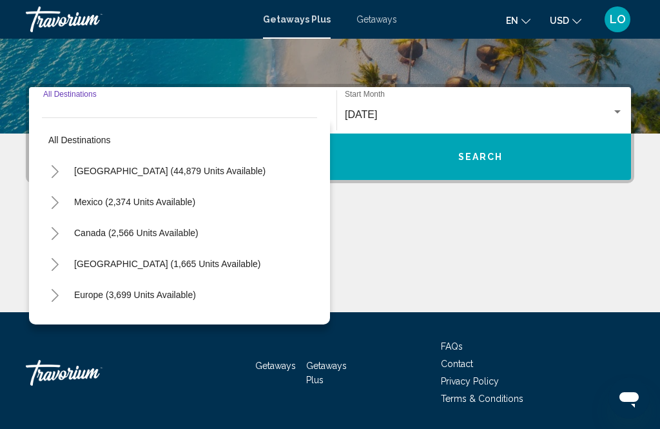
click at [50, 262] on icon "Toggle Caribbean & Atlantic Islands (1,665 units available)" at bounding box center [55, 264] width 10 height 13
click at [73, 115] on input "Destination All Destinations" at bounding box center [182, 115] width 279 height 12
click at [70, 145] on button "All destinations" at bounding box center [179, 140] width 275 height 30
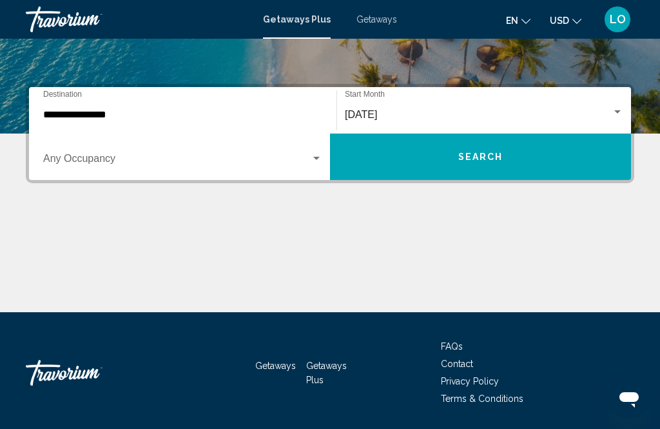
click at [86, 117] on input "**********" at bounding box center [182, 115] width 279 height 12
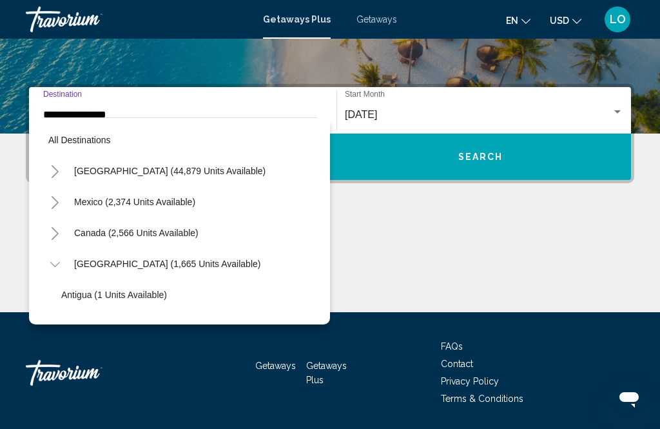
click at [92, 171] on span "United States (44,879 units available)" at bounding box center [169, 171] width 191 height 10
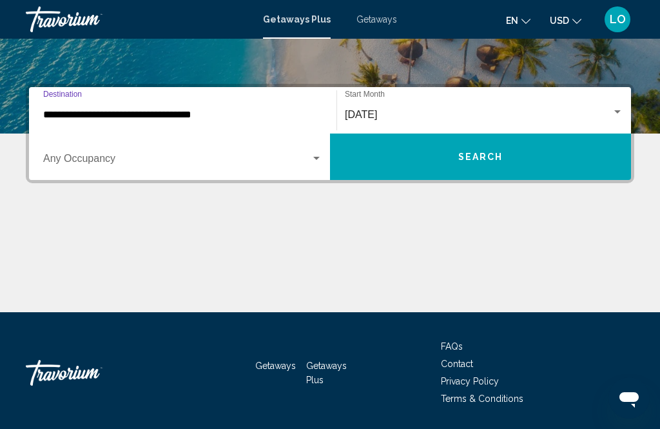
click at [71, 110] on input "**********" at bounding box center [182, 115] width 279 height 12
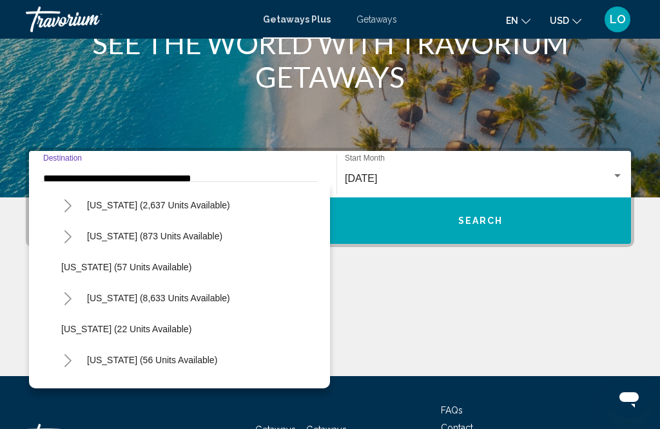
scroll to position [123, 0]
click at [67, 303] on icon "Toggle Florida (8,633 units available)" at bounding box center [68, 297] width 10 height 13
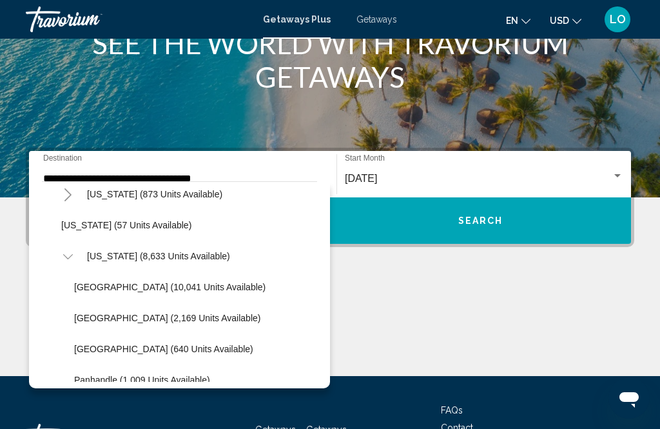
scroll to position [166, 0]
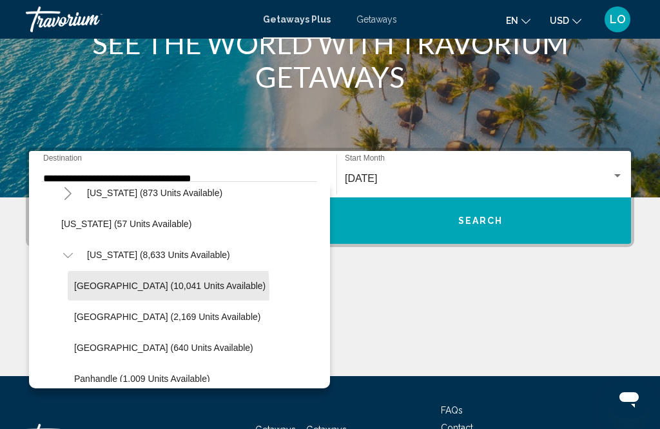
click at [86, 291] on button "Orlando & Disney Area (10,041 units available)" at bounding box center [170, 286] width 204 height 30
type input "**********"
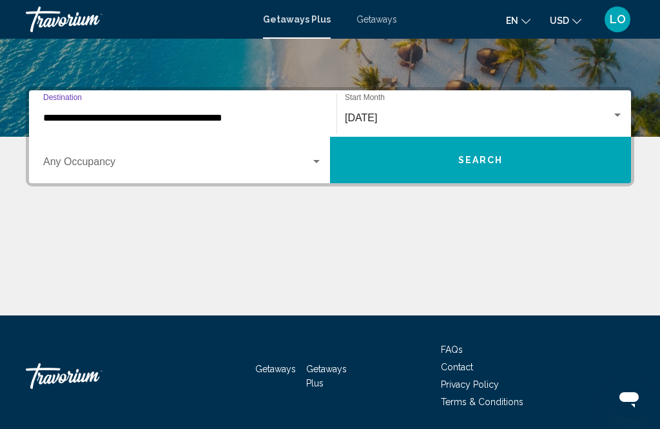
scroll to position [253, 0]
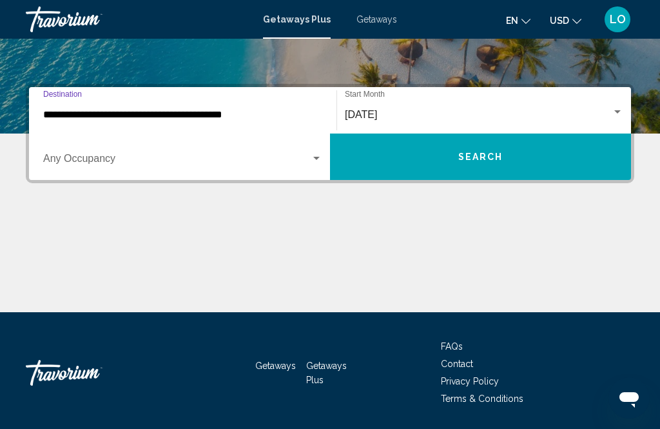
click at [318, 159] on div "Search widget" at bounding box center [316, 158] width 6 height 3
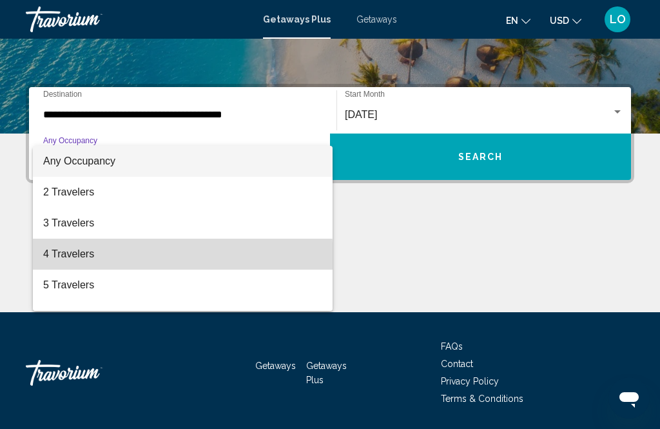
click at [70, 261] on span "4 Travelers" at bounding box center [182, 253] width 279 height 31
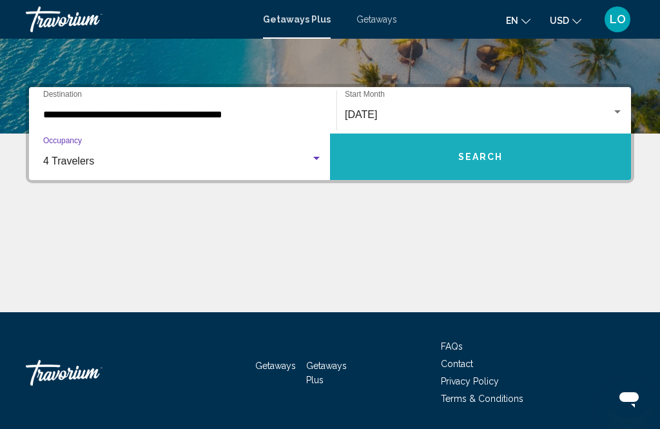
click at [472, 160] on span "Search" at bounding box center [480, 157] width 45 height 10
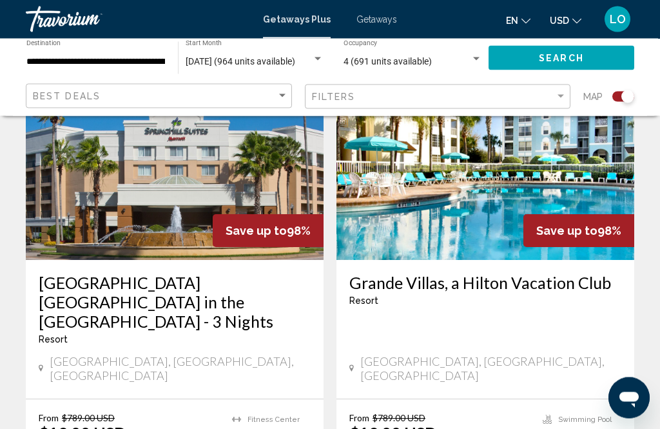
scroll to position [994, 0]
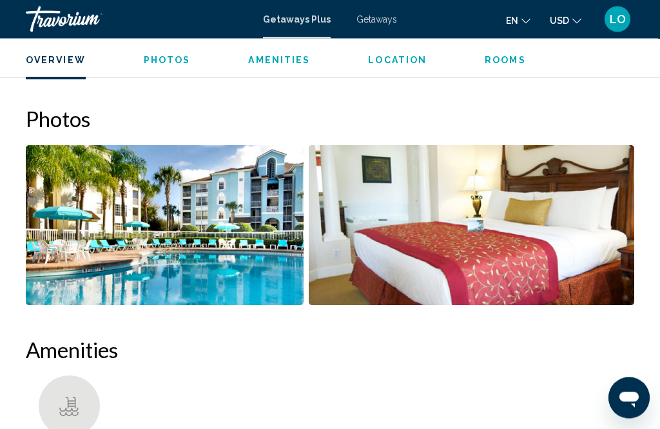
scroll to position [762, 0]
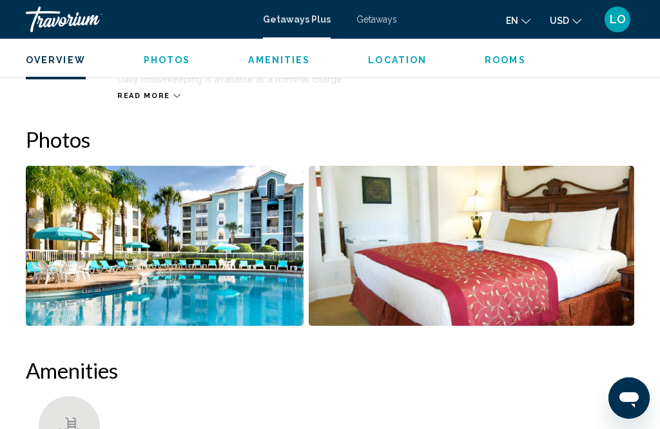
click at [166, 95] on div "Read more" at bounding box center [148, 96] width 63 height 8
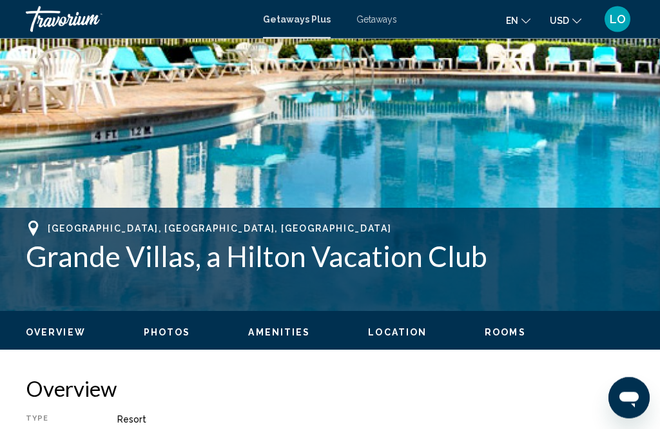
scroll to position [340, 0]
